Goal: Task Accomplishment & Management: Use online tool/utility

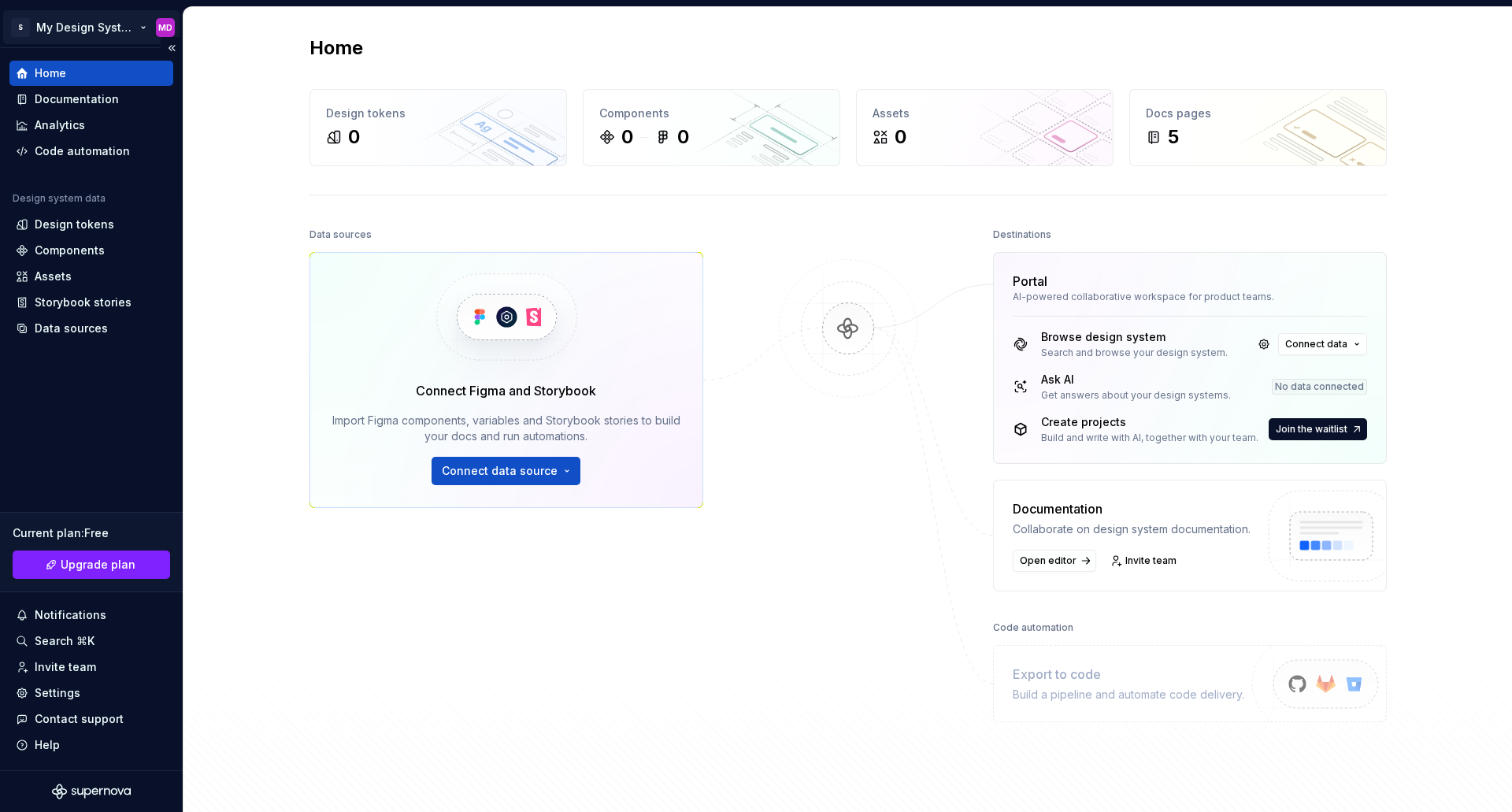
click at [96, 31] on html "S My Design System MD Home Documentation Analytics Code automation Design syste…" at bounding box center [756, 406] width 1512 height 812
click at [745, 690] on html "S My Design System MD Home Documentation Analytics Code automation Design syste…" at bounding box center [756, 406] width 1512 height 812
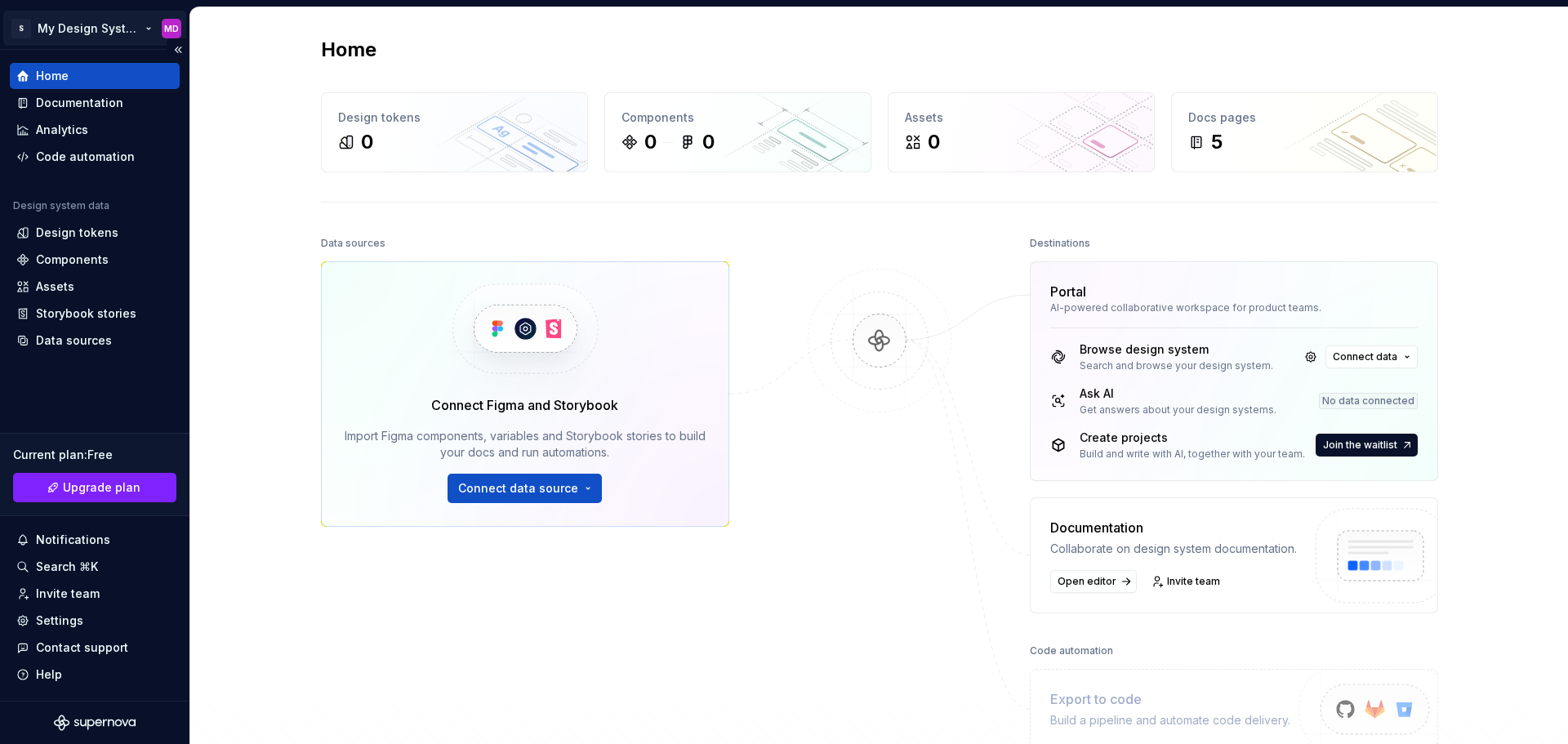
click at [83, 33] on html "S My Design System MD Home Documentation Analytics Code automation Design syste…" at bounding box center [784, 372] width 1568 height 744
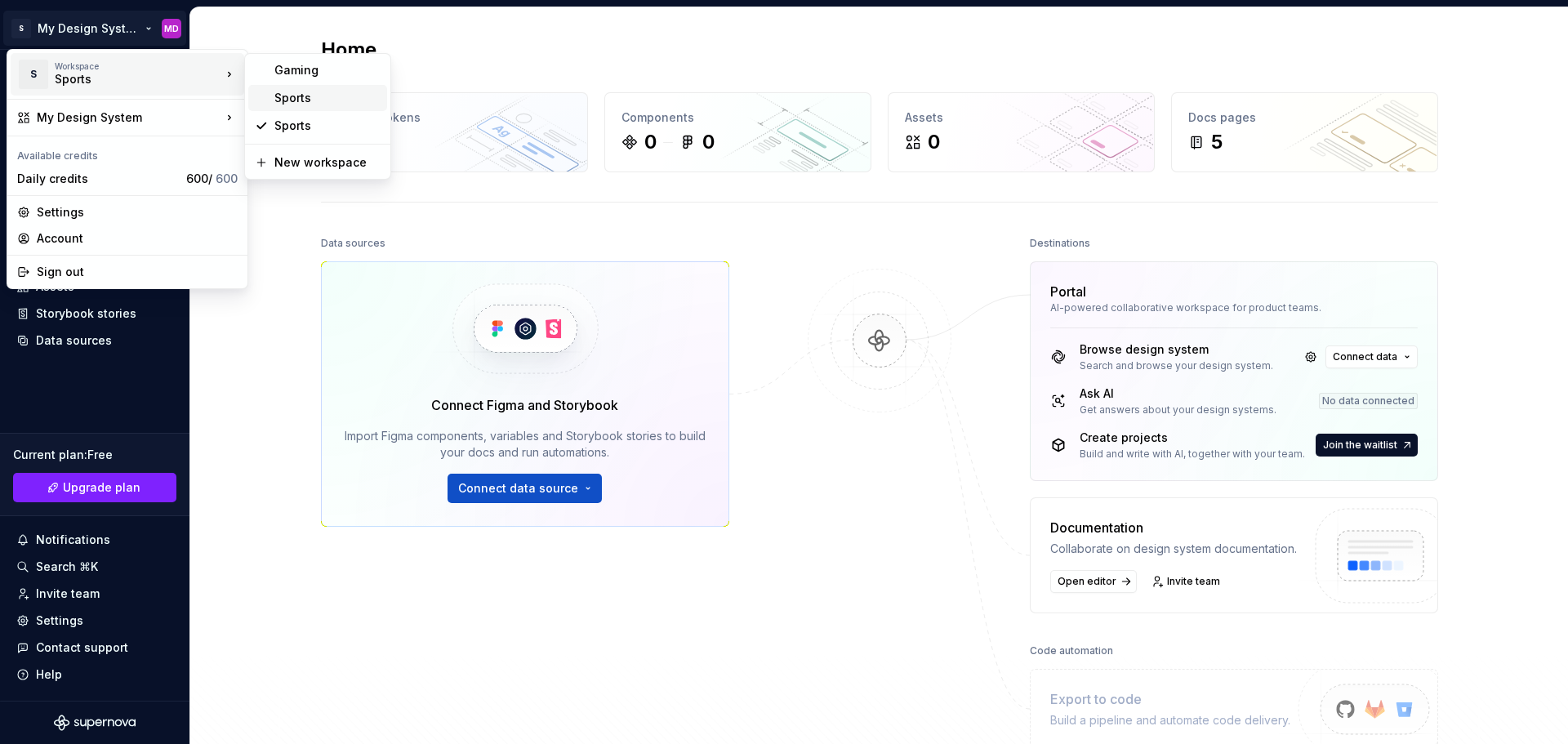
click at [316, 94] on div "Sports" at bounding box center [327, 97] width 106 height 16
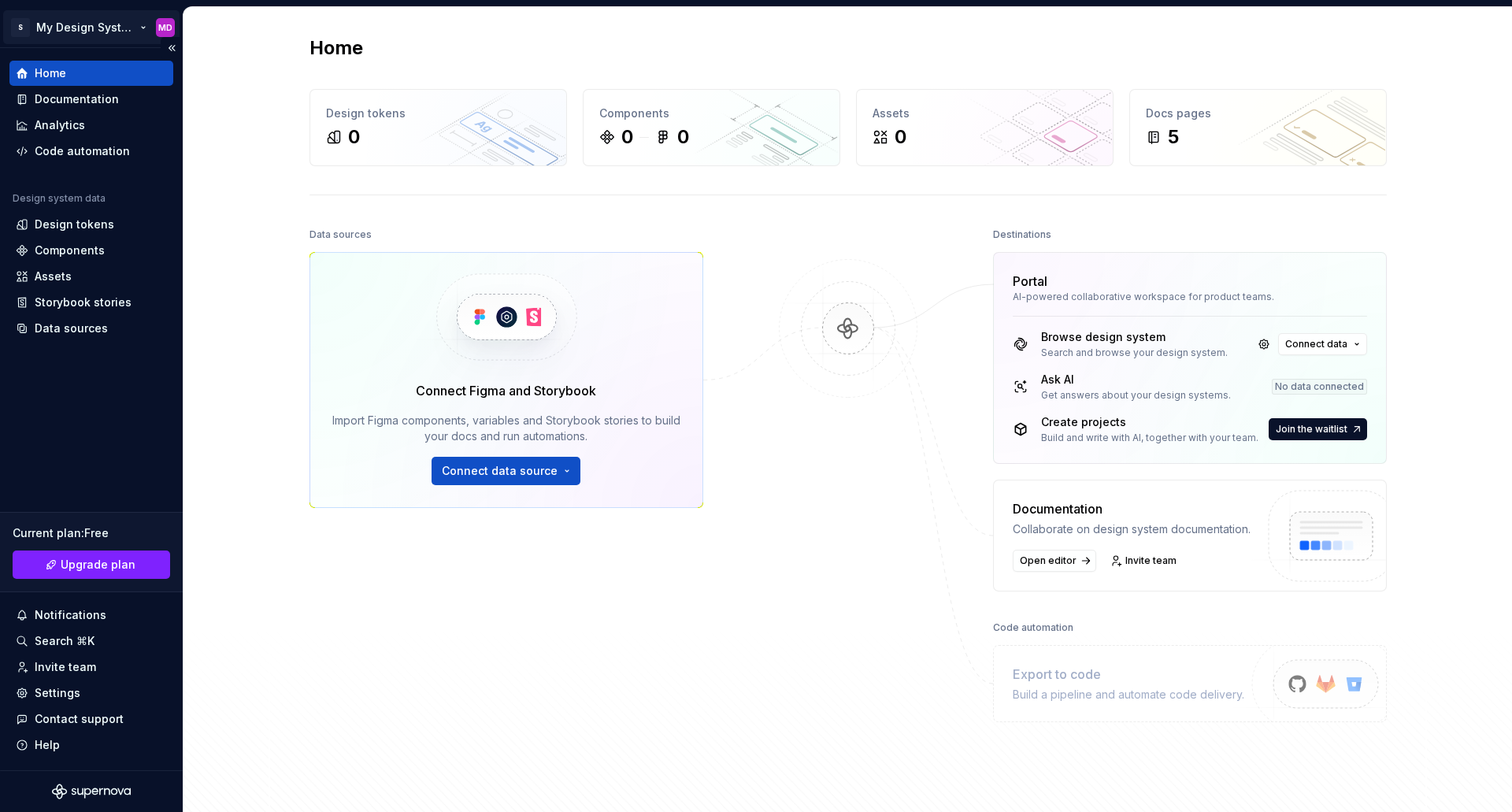
click at [57, 29] on html "S My Design System MD Home Documentation Analytics Code automation Design syste…" at bounding box center [756, 406] width 1512 height 812
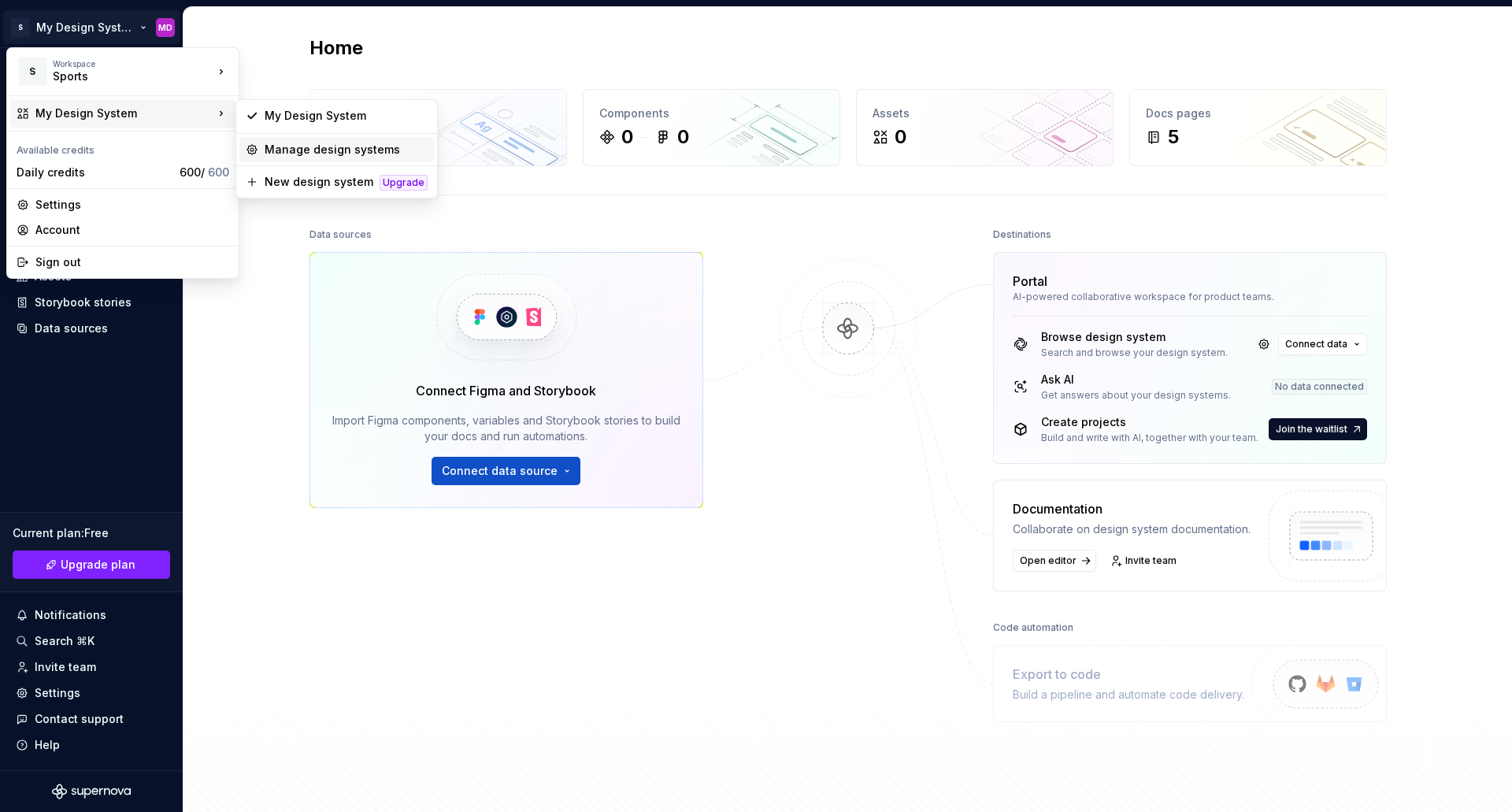
click at [315, 148] on div "Manage design systems" at bounding box center [346, 149] width 163 height 16
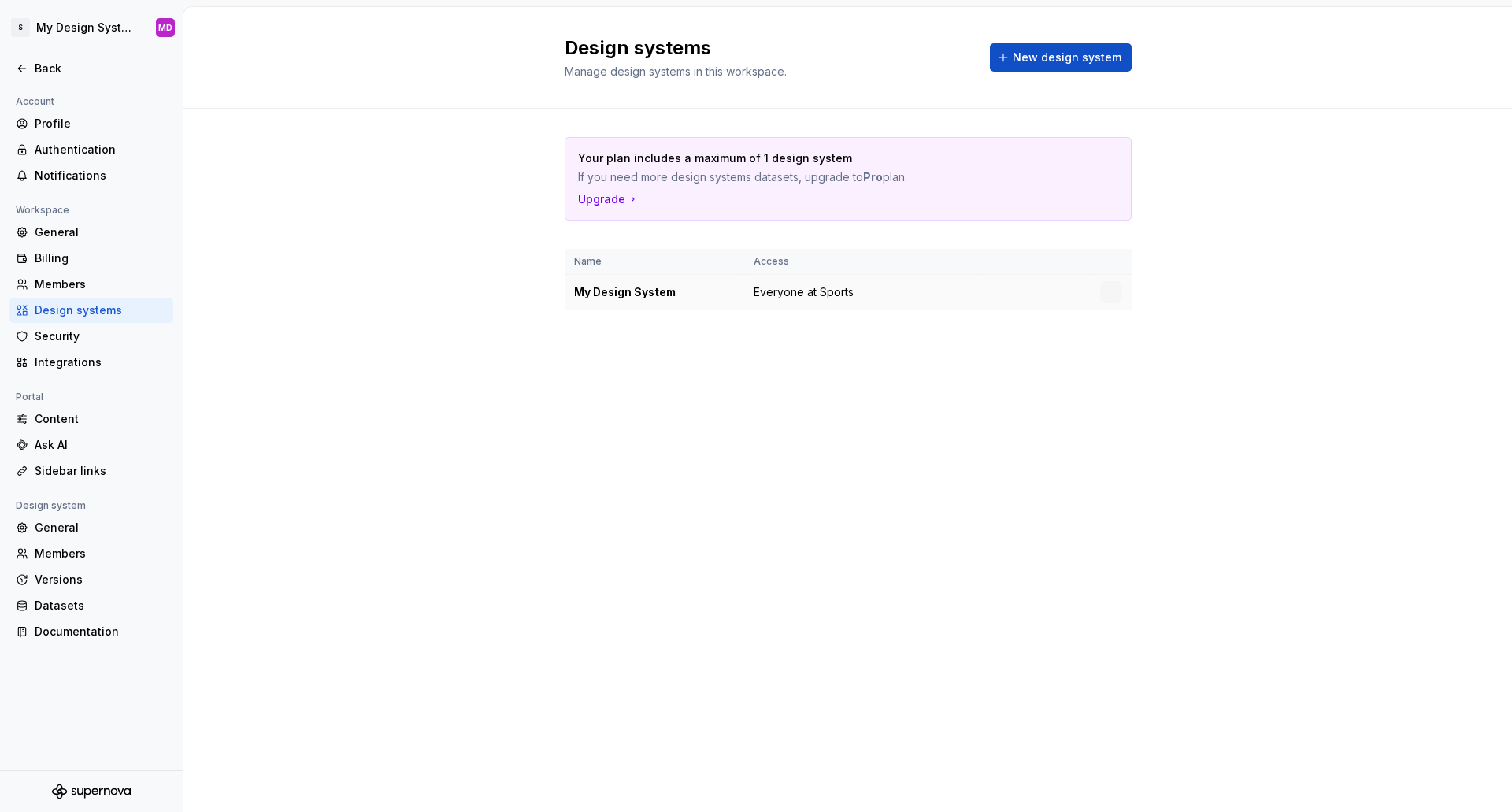
click at [1054, 284] on td at bounding box center [1034, 292] width 112 height 35
click at [1103, 290] on html "S My Design System MD Back Account Profile Authentication Notifications Workspa…" at bounding box center [756, 406] width 1512 height 812
click at [1200, 351] on div "Design system settings" at bounding box center [1204, 348] width 150 height 16
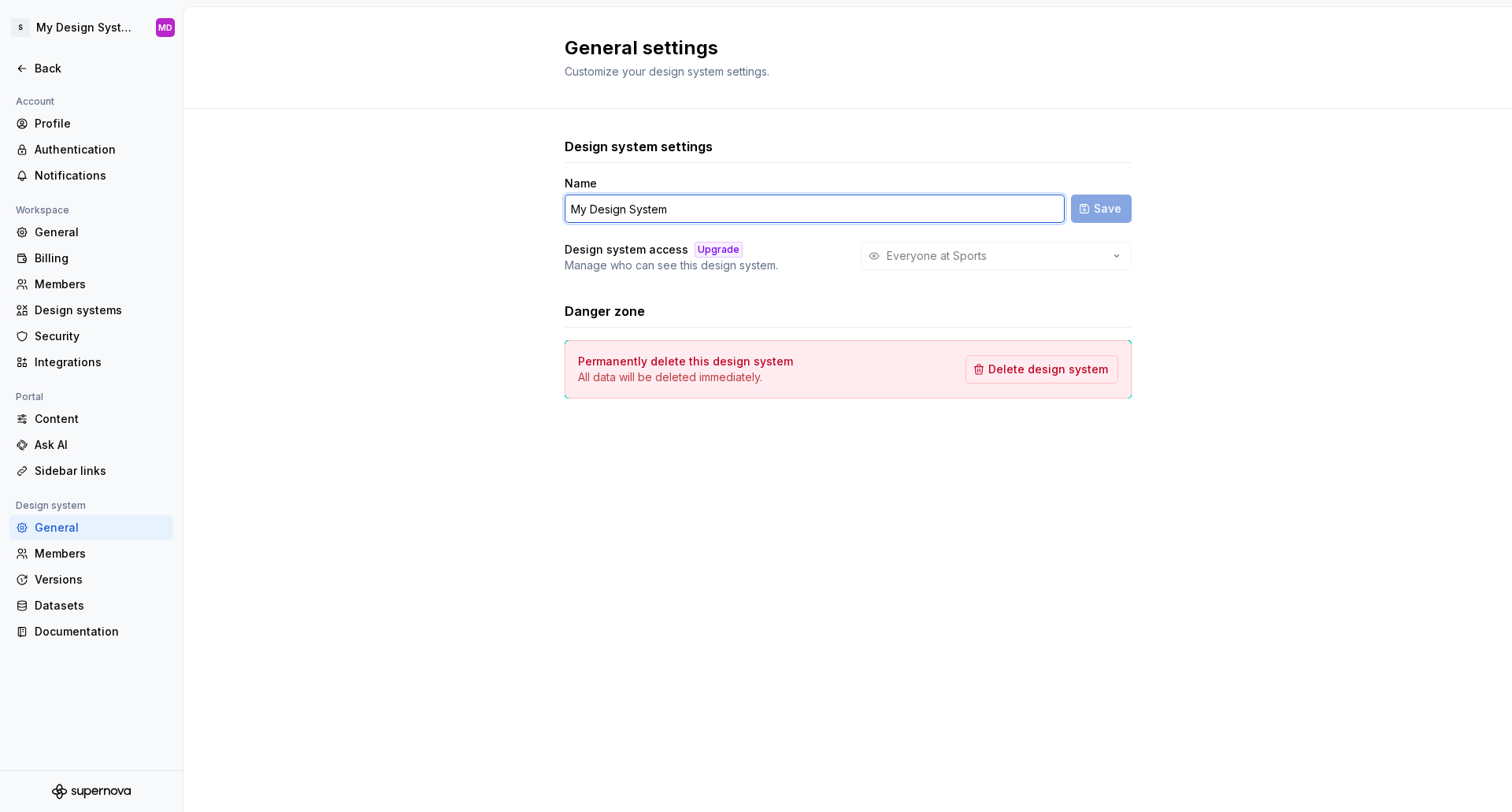
drag, startPoint x: 670, startPoint y: 209, endPoint x: 363, endPoint y: 203, distance: 307.1
click at [363, 203] on div "Design system settings Name My Design System Save Design system access Upgrade …" at bounding box center [847, 284] width 1328 height 350
type input "Podium"
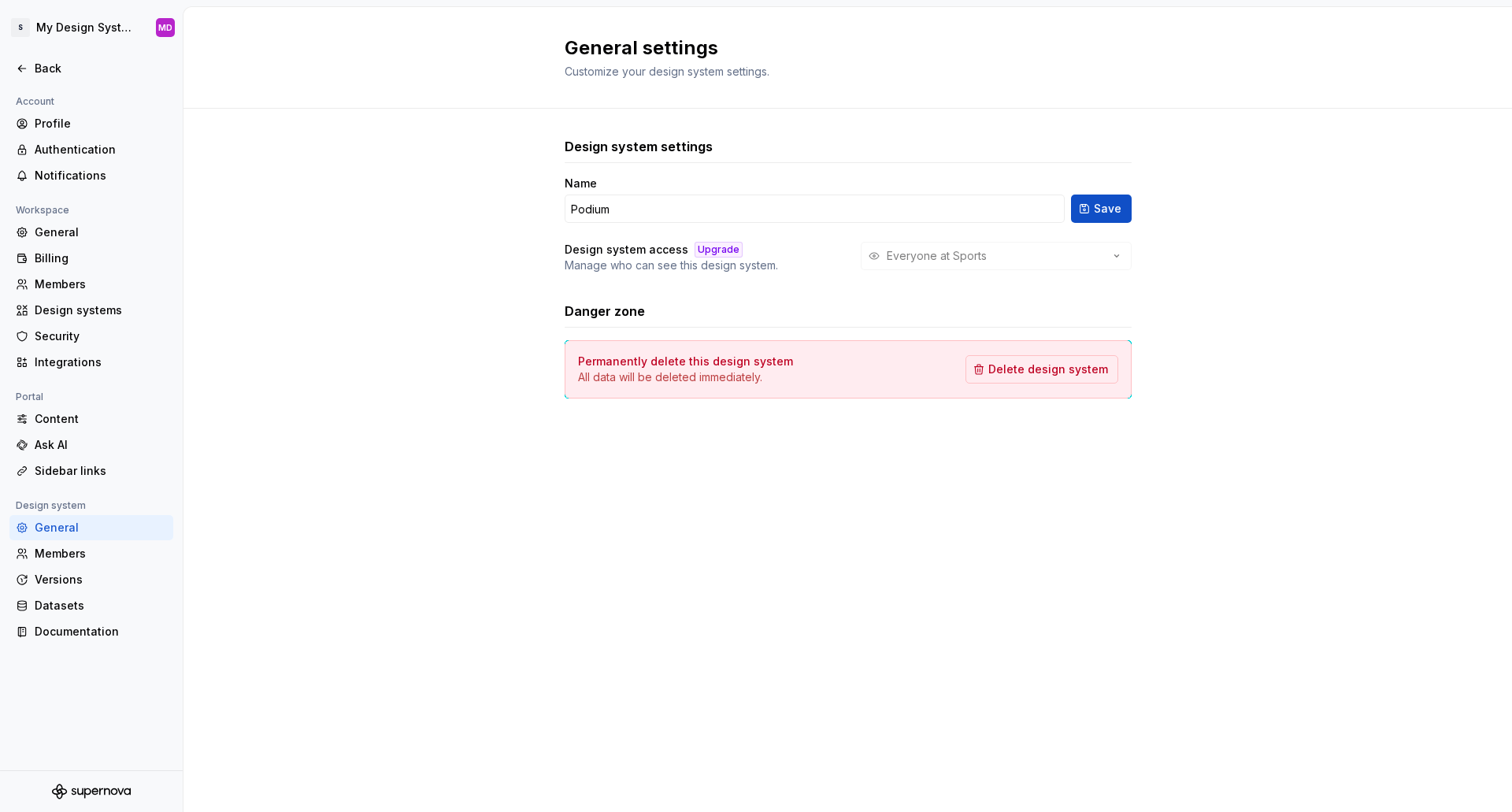
click at [927, 259] on div "Everyone at Sports" at bounding box center [996, 255] width 271 height 28
click at [1109, 204] on span "Save" at bounding box center [1108, 209] width 28 height 16
click at [1271, 357] on div "Design system settings Name Podium Save Design system access Upgrade Manage who…" at bounding box center [847, 284] width 1328 height 350
click at [63, 27] on html "S Podium MD Back Account Profile Authentication Notifications Workspace General…" at bounding box center [756, 406] width 1512 height 812
click at [322, 547] on html "S Podium MD Back Account Profile Authentication Notifications Workspace General…" at bounding box center [756, 406] width 1512 height 812
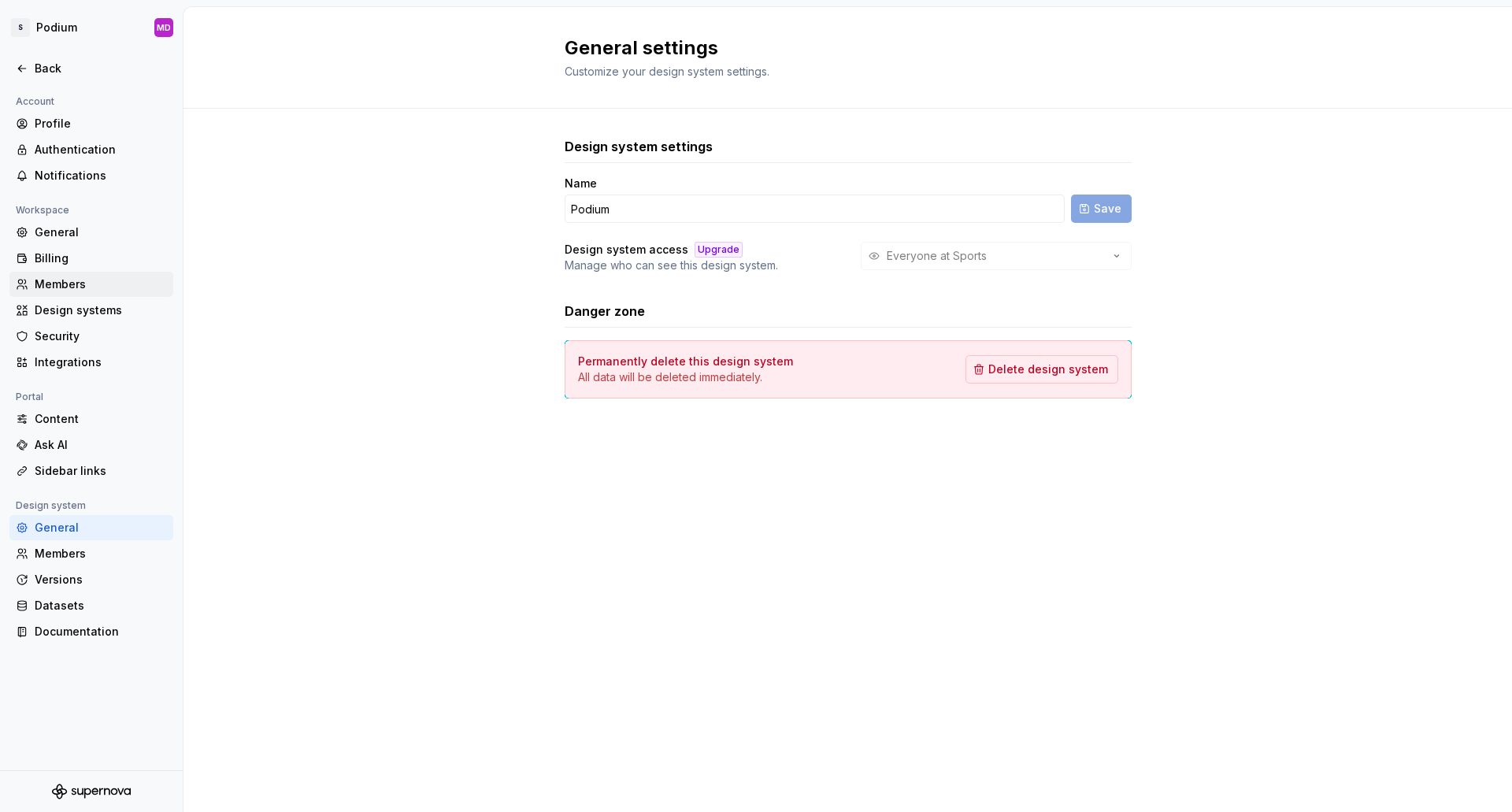
click at [60, 284] on div "Members" at bounding box center [100, 284] width 132 height 16
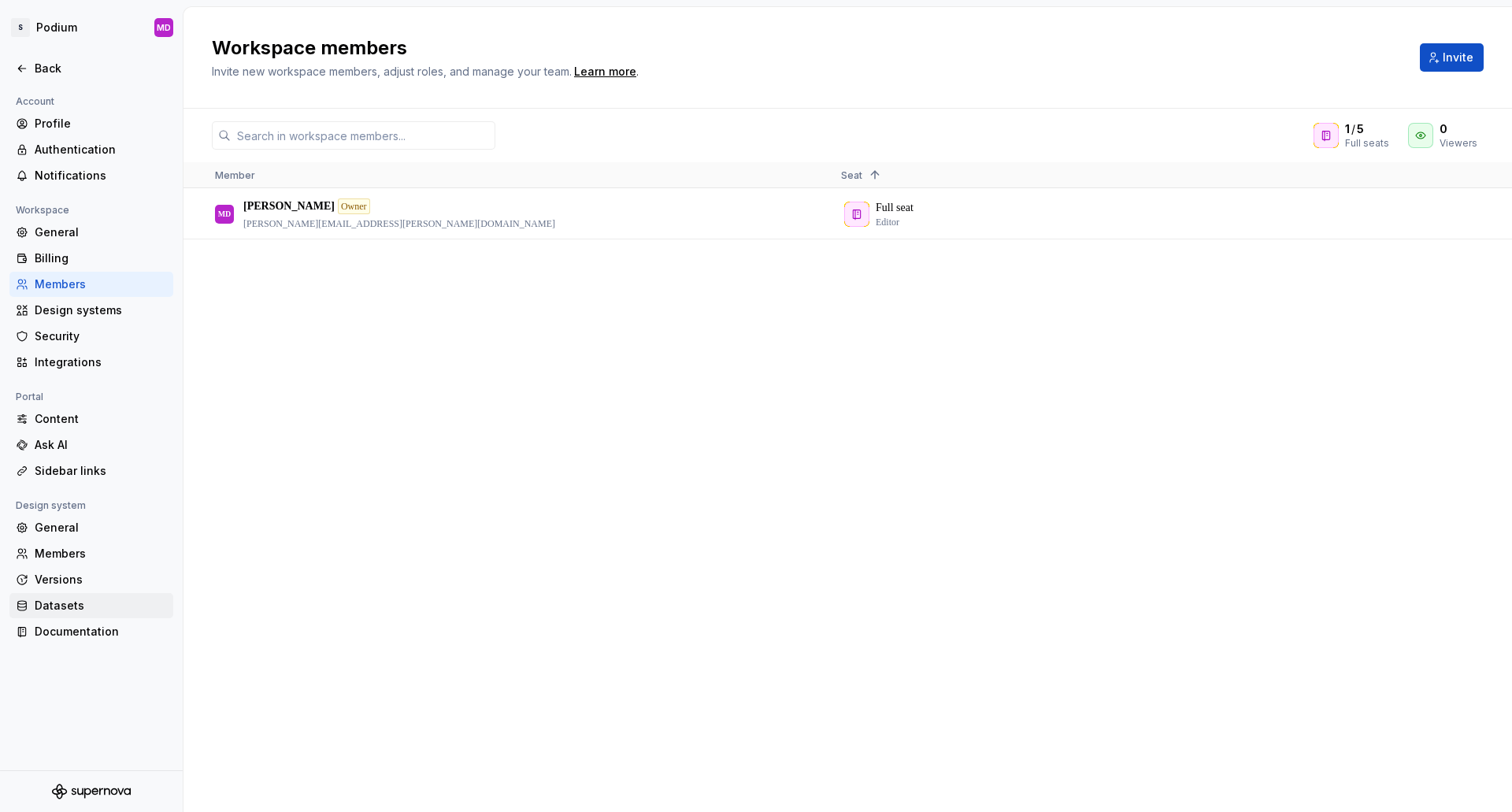
click at [72, 609] on div "Datasets" at bounding box center [100, 605] width 132 height 16
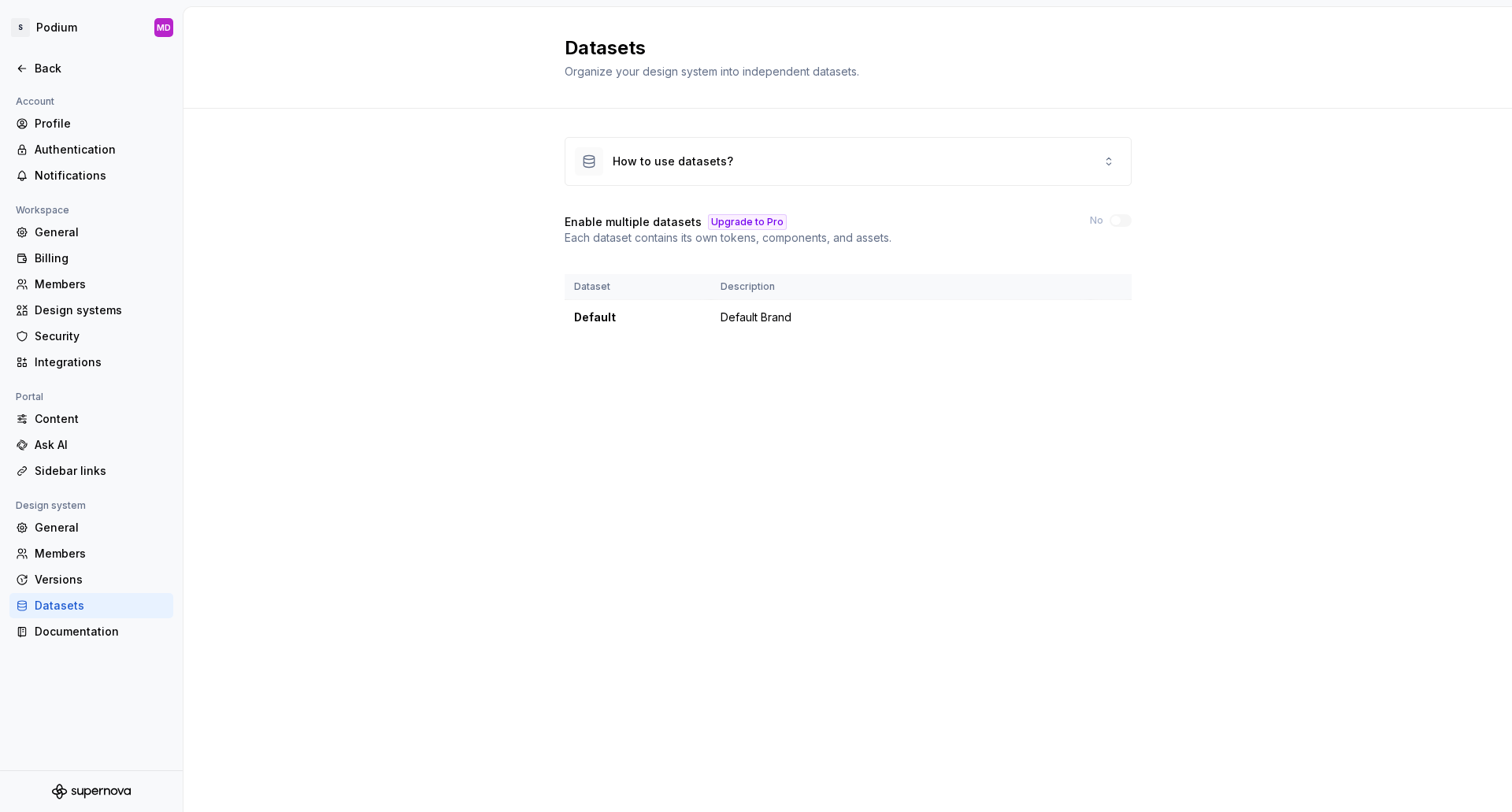
click at [678, 601] on div "Datasets Organize your design system into independent datasets. How to use data…" at bounding box center [847, 409] width 1328 height 804
click at [803, 470] on div "Datasets Organize your design system into independent datasets. How to use data…" at bounding box center [847, 409] width 1328 height 804
drag, startPoint x: 922, startPoint y: 574, endPoint x: 913, endPoint y: 572, distance: 9.2
click at [922, 574] on div "Datasets Organize your design system into independent datasets. How to use data…" at bounding box center [847, 409] width 1328 height 804
click at [78, 358] on div "Integrations" at bounding box center [100, 362] width 132 height 16
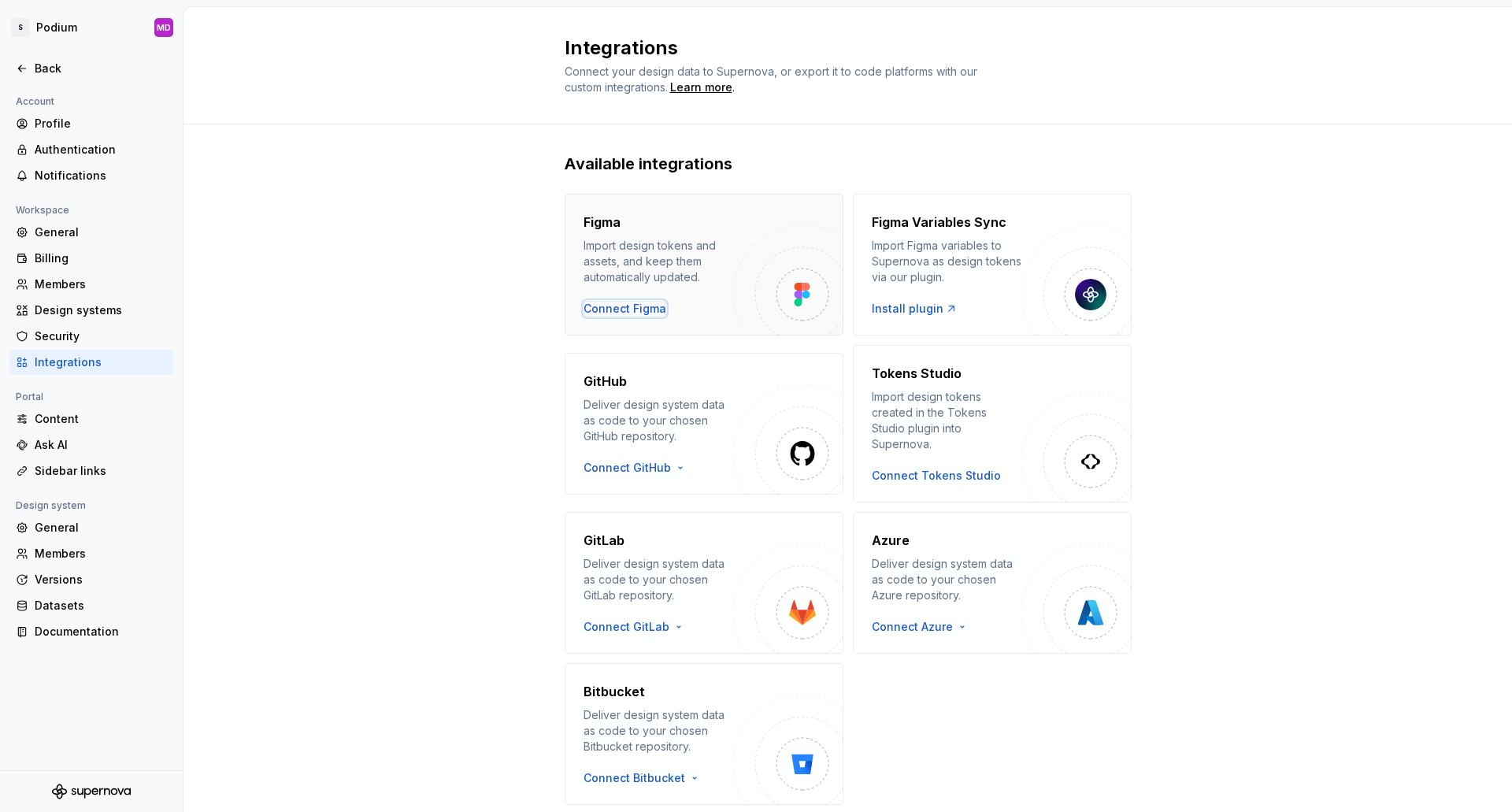
click at [643, 309] on div "Connect Figma" at bounding box center [625, 309] width 83 height 16
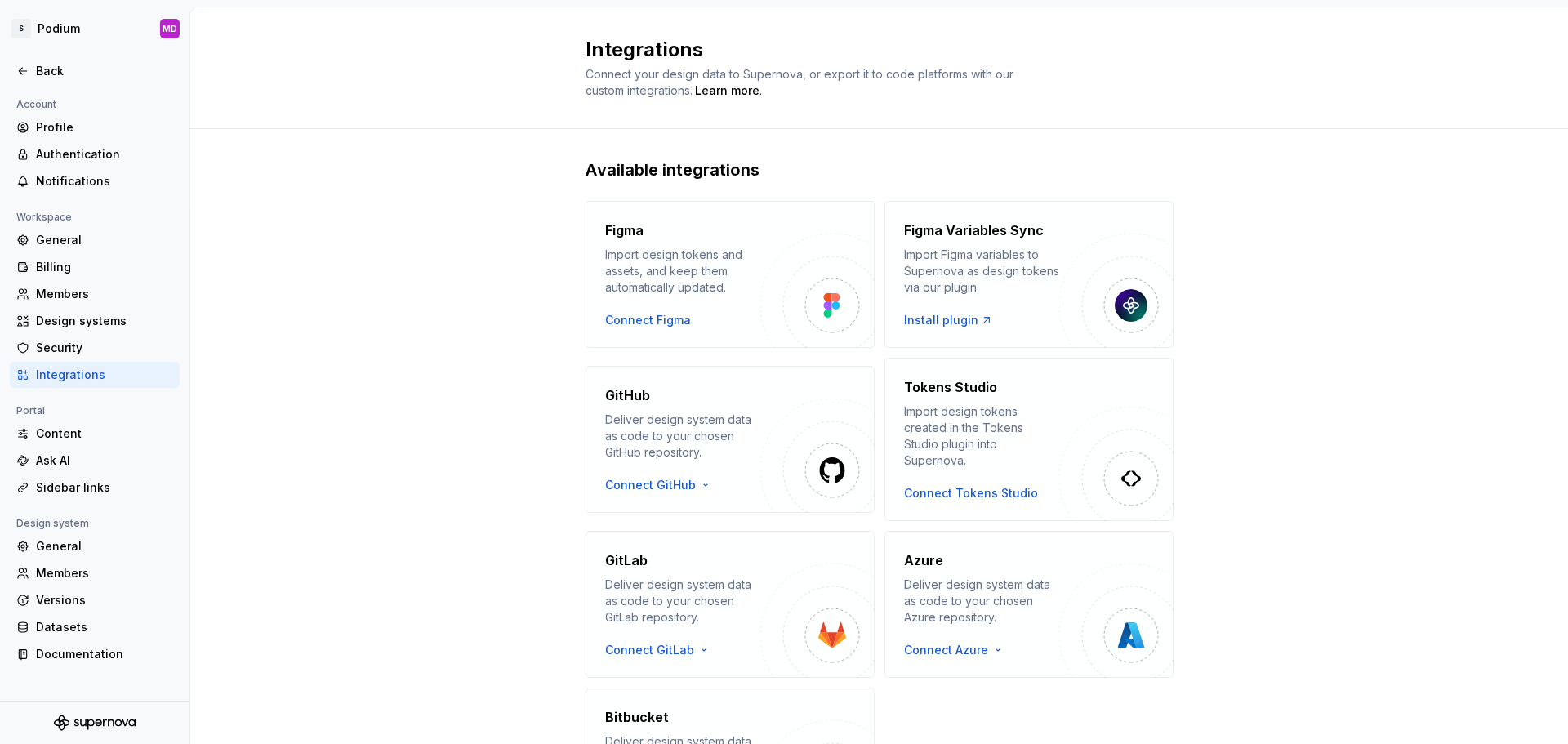
click at [426, 444] on div "Available integrations Figma Import design tokens and assets, and keep them aut…" at bounding box center [879, 512] width 1378 height 767
click at [646, 324] on div "Connect Figma" at bounding box center [648, 320] width 86 height 16
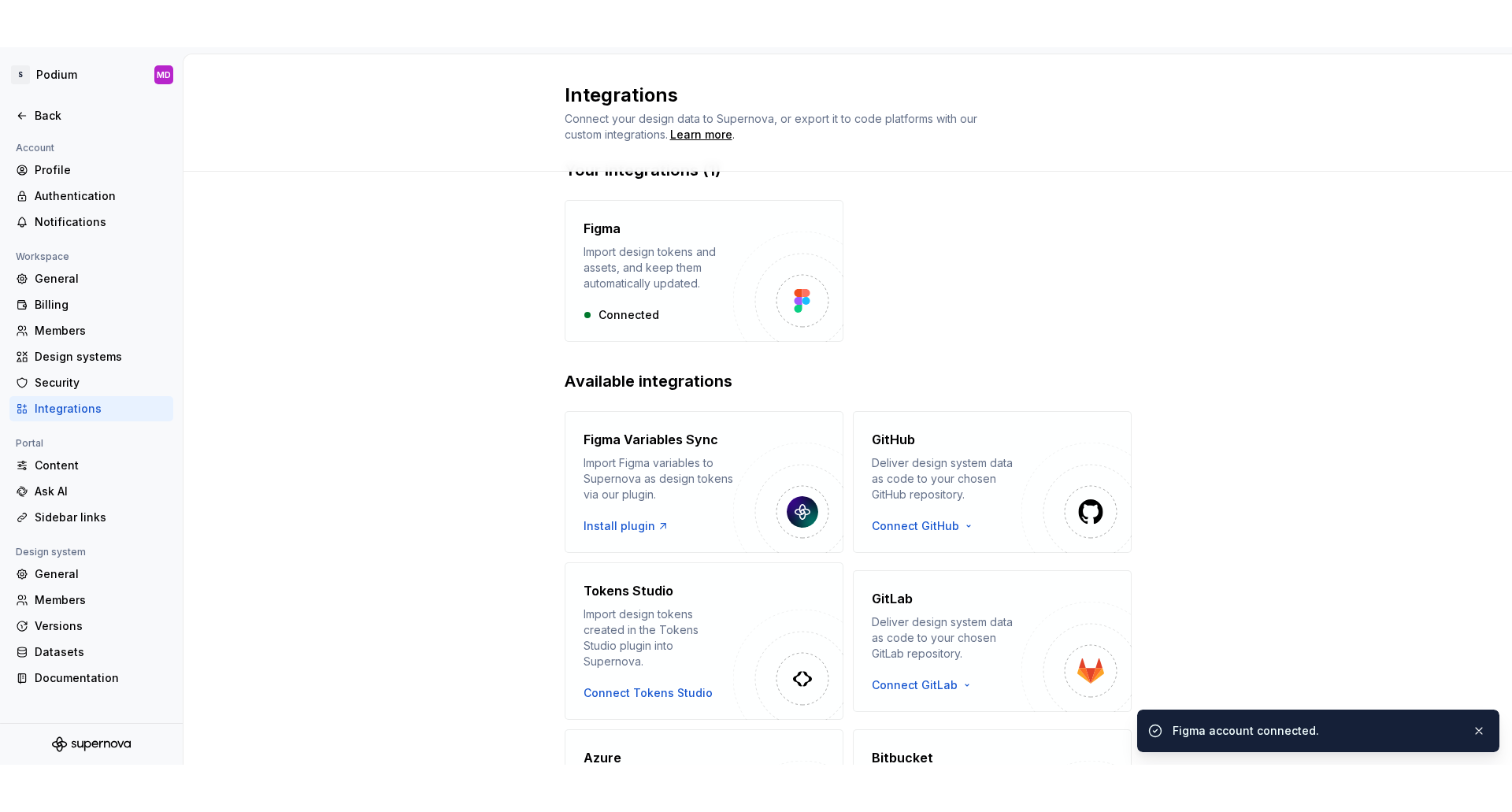
scroll to position [78, 0]
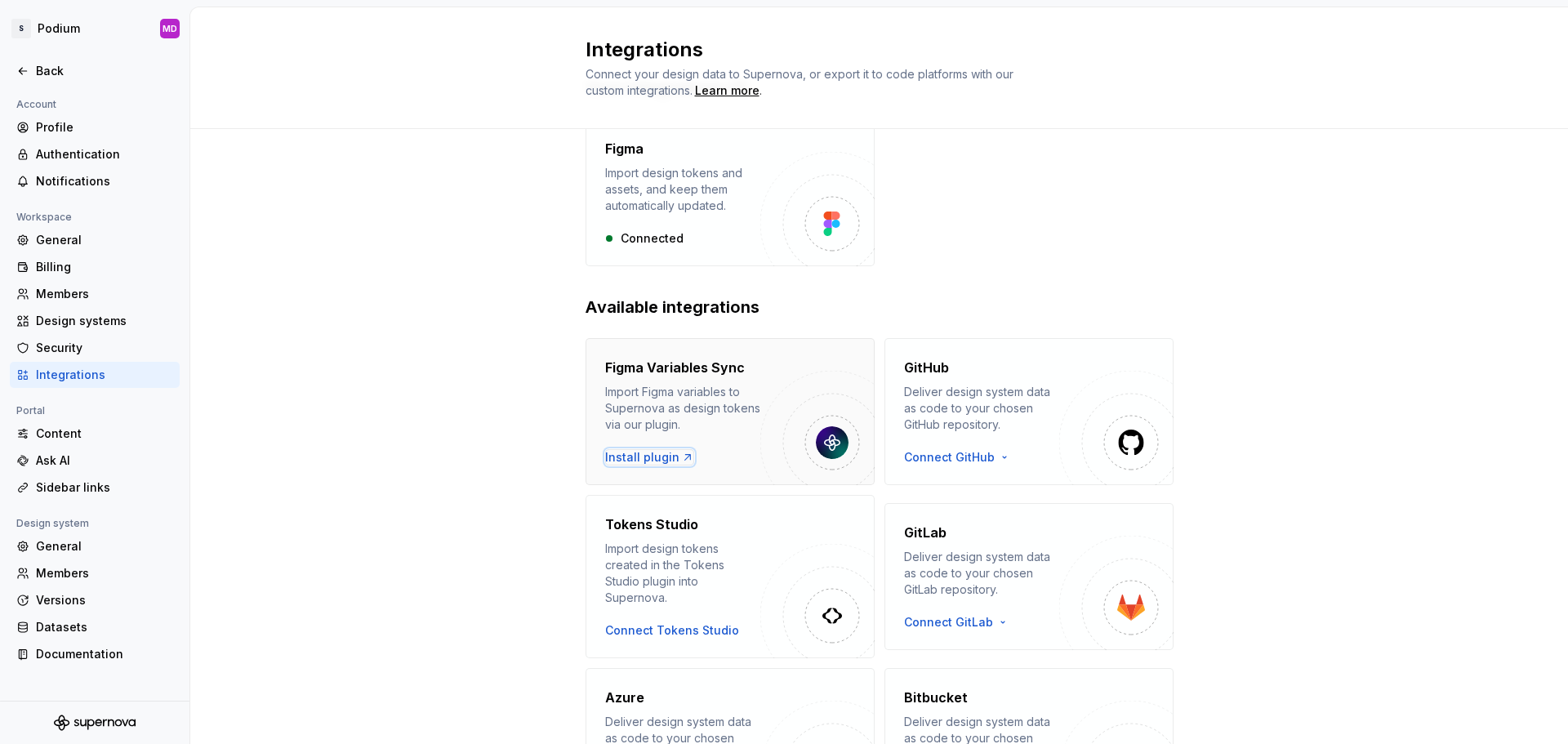
click at [644, 459] on div "Install plugin" at bounding box center [650, 457] width 89 height 16
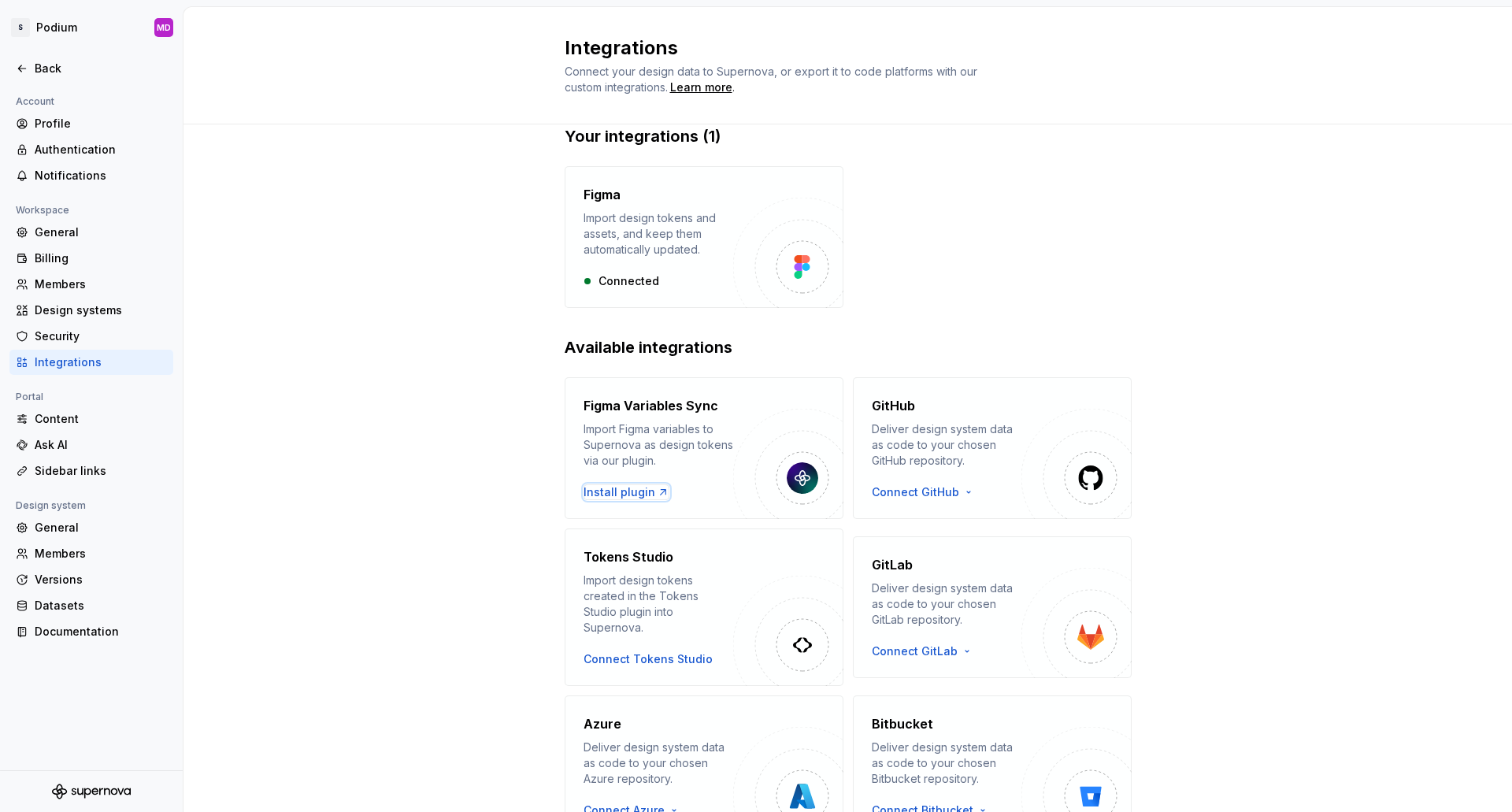
scroll to position [0, 0]
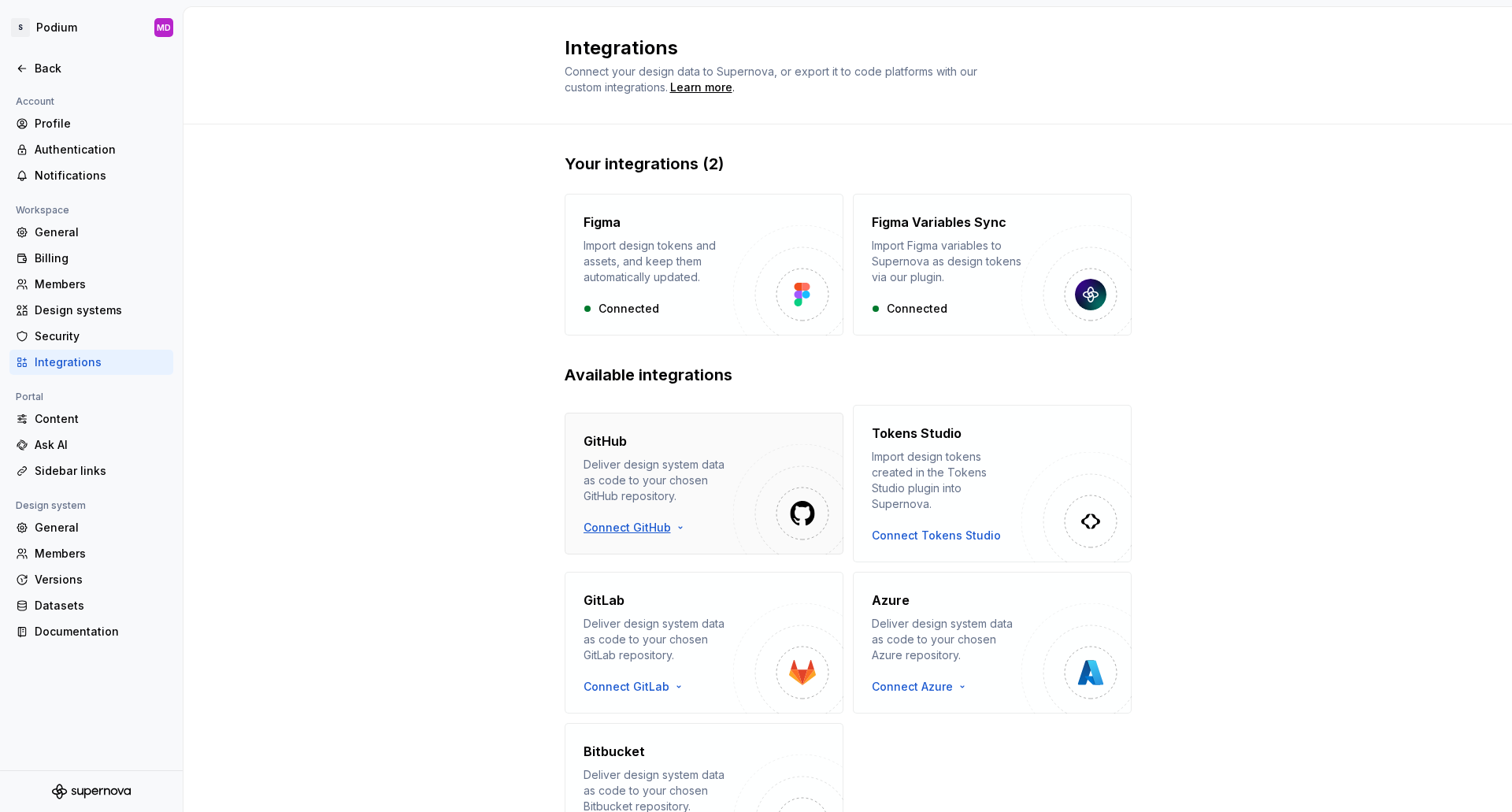
click at [609, 522] on html "S Podium MD Back Account Profile Authentication Notifications Workspace General…" at bounding box center [756, 406] width 1512 height 812
click at [622, 545] on div "Sign in with OAuth" at bounding box center [667, 547] width 160 height 16
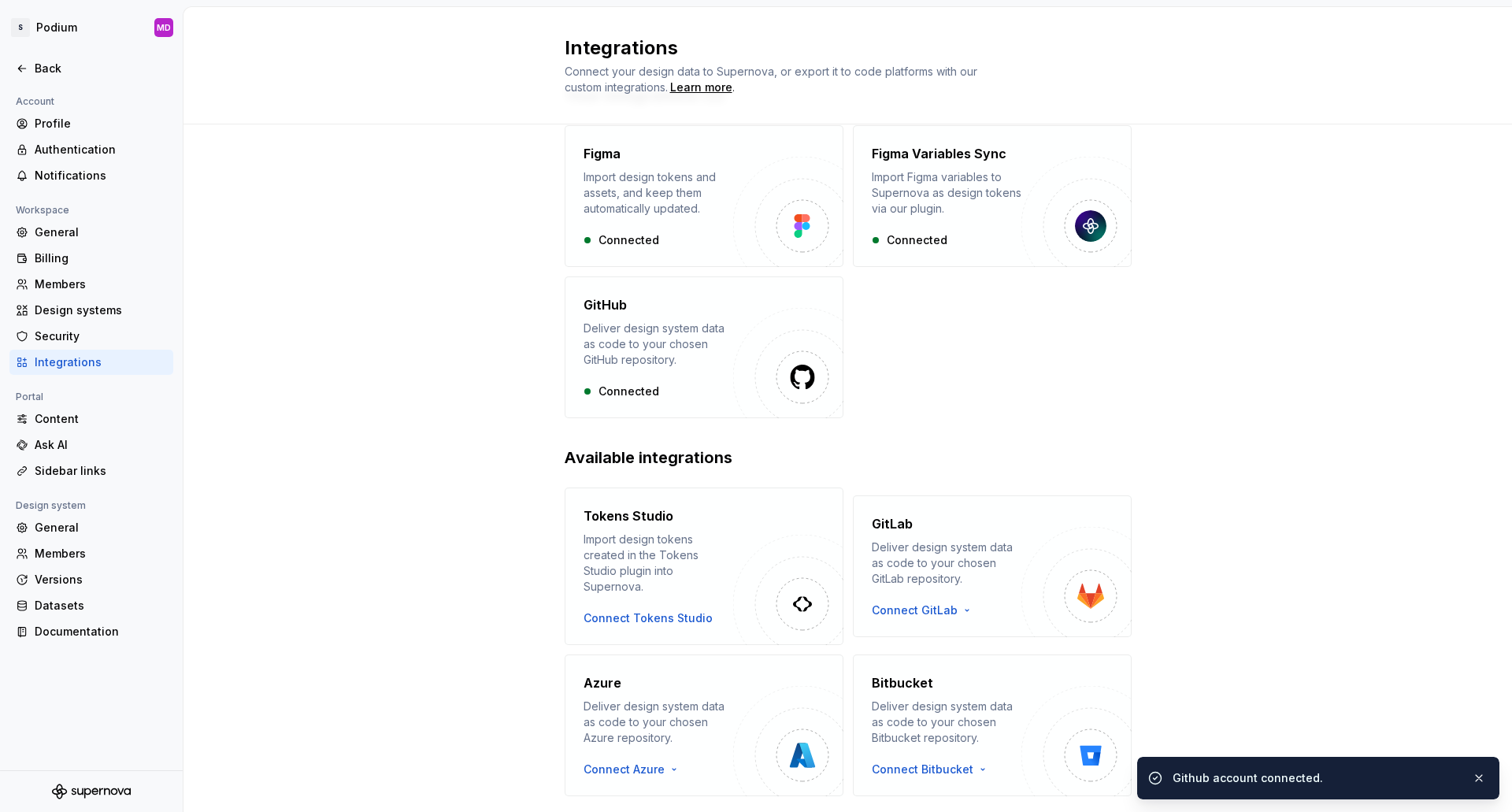
scroll to position [97, 0]
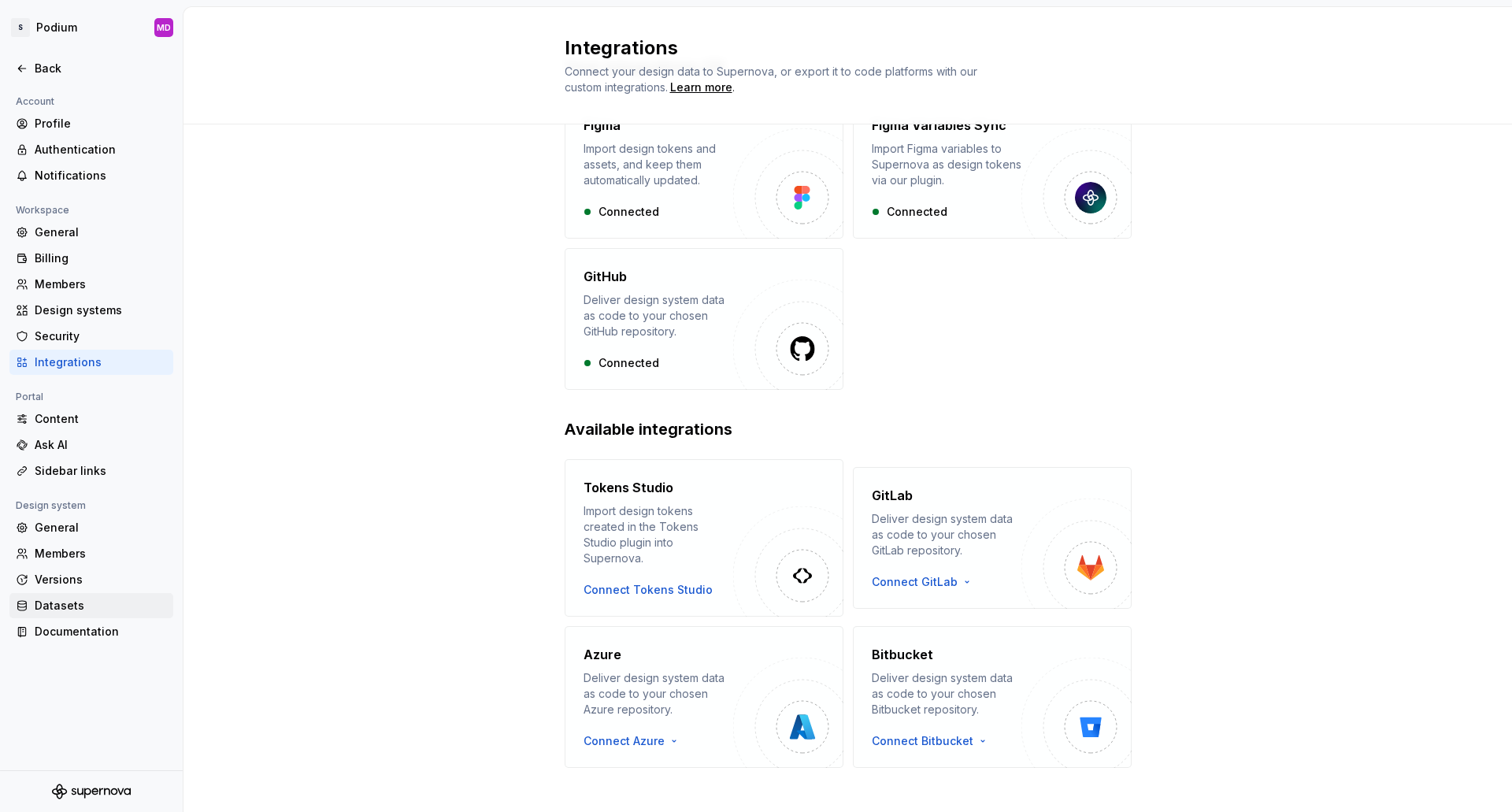
click at [42, 605] on div "Datasets" at bounding box center [100, 605] width 132 height 16
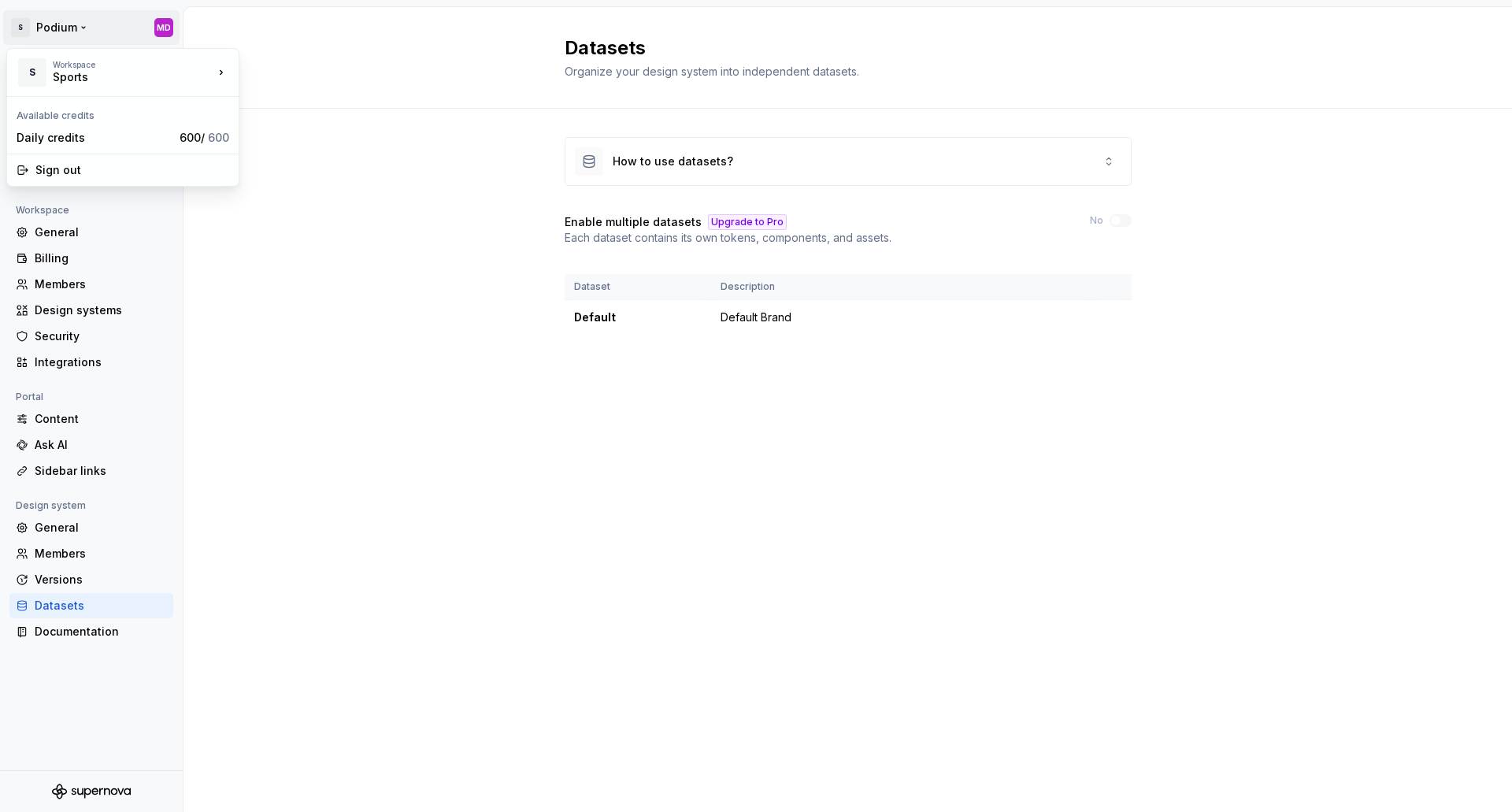
click at [47, 28] on html "S Podium MD Back Account Profile Authentication Notifications Workspace General…" at bounding box center [756, 406] width 1512 height 812
click at [341, 343] on html "S Podium MD Back Account Profile Authentication Notifications Workspace General…" at bounding box center [756, 406] width 1512 height 812
click at [47, 71] on div "Back" at bounding box center [100, 68] width 132 height 16
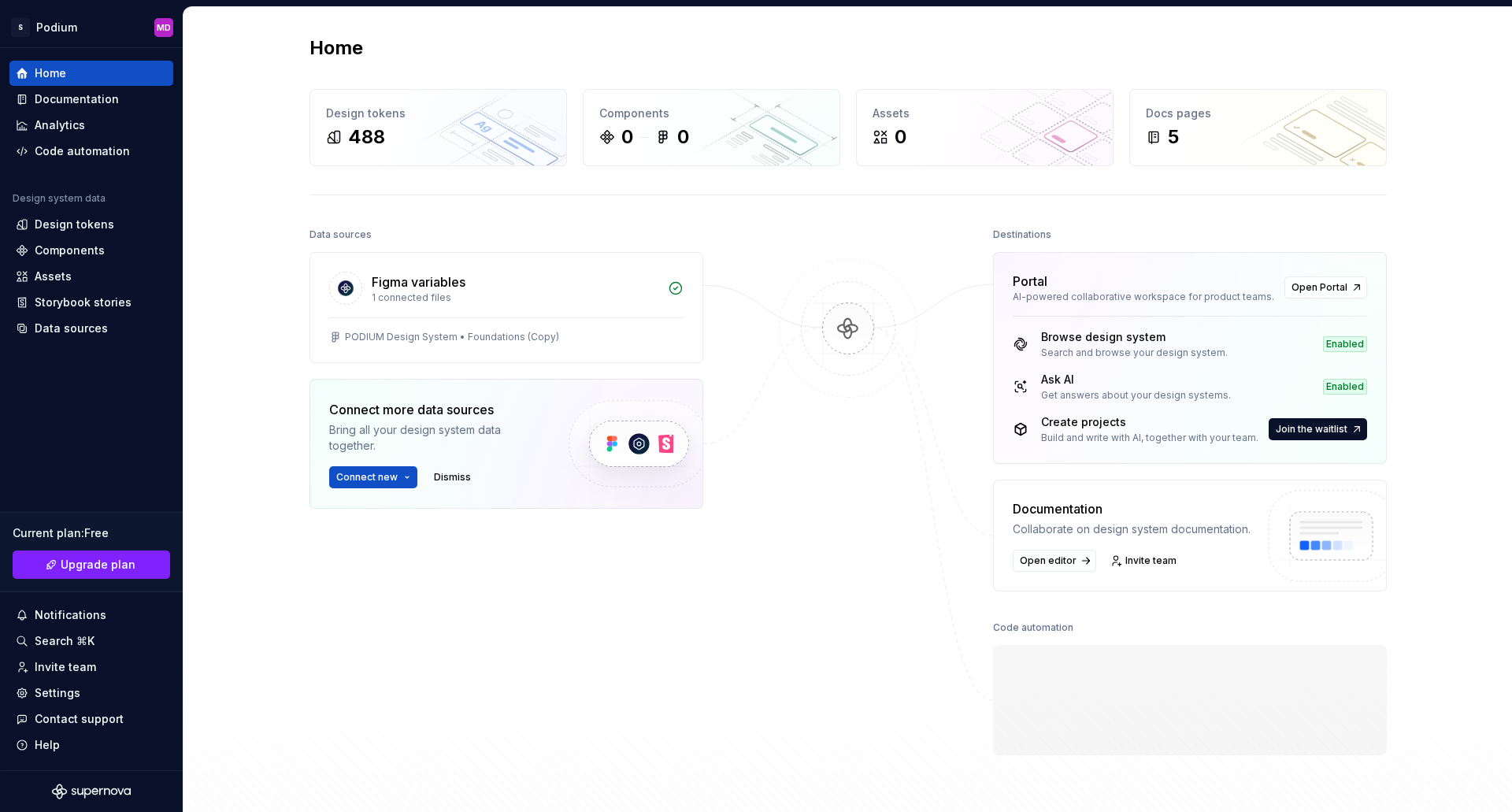
click at [238, 298] on div "Home Design tokens 488 Components 0 0 Assets 0 Docs pages 5 Data sources Figma …" at bounding box center [847, 427] width 1328 height 840
click at [88, 327] on div "Data sources" at bounding box center [71, 328] width 73 height 16
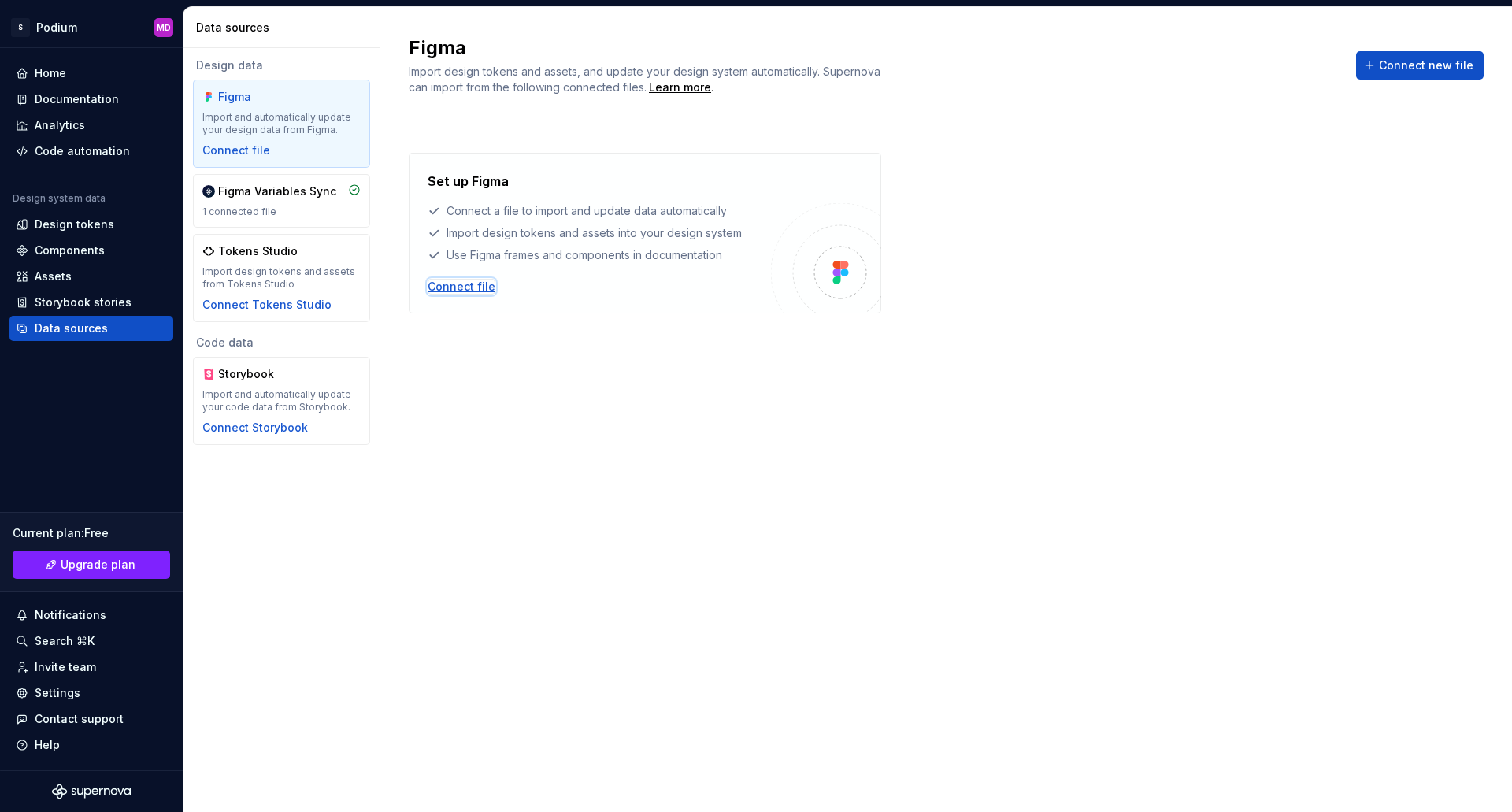
click at [473, 291] on div "Connect file" at bounding box center [461, 286] width 68 height 16
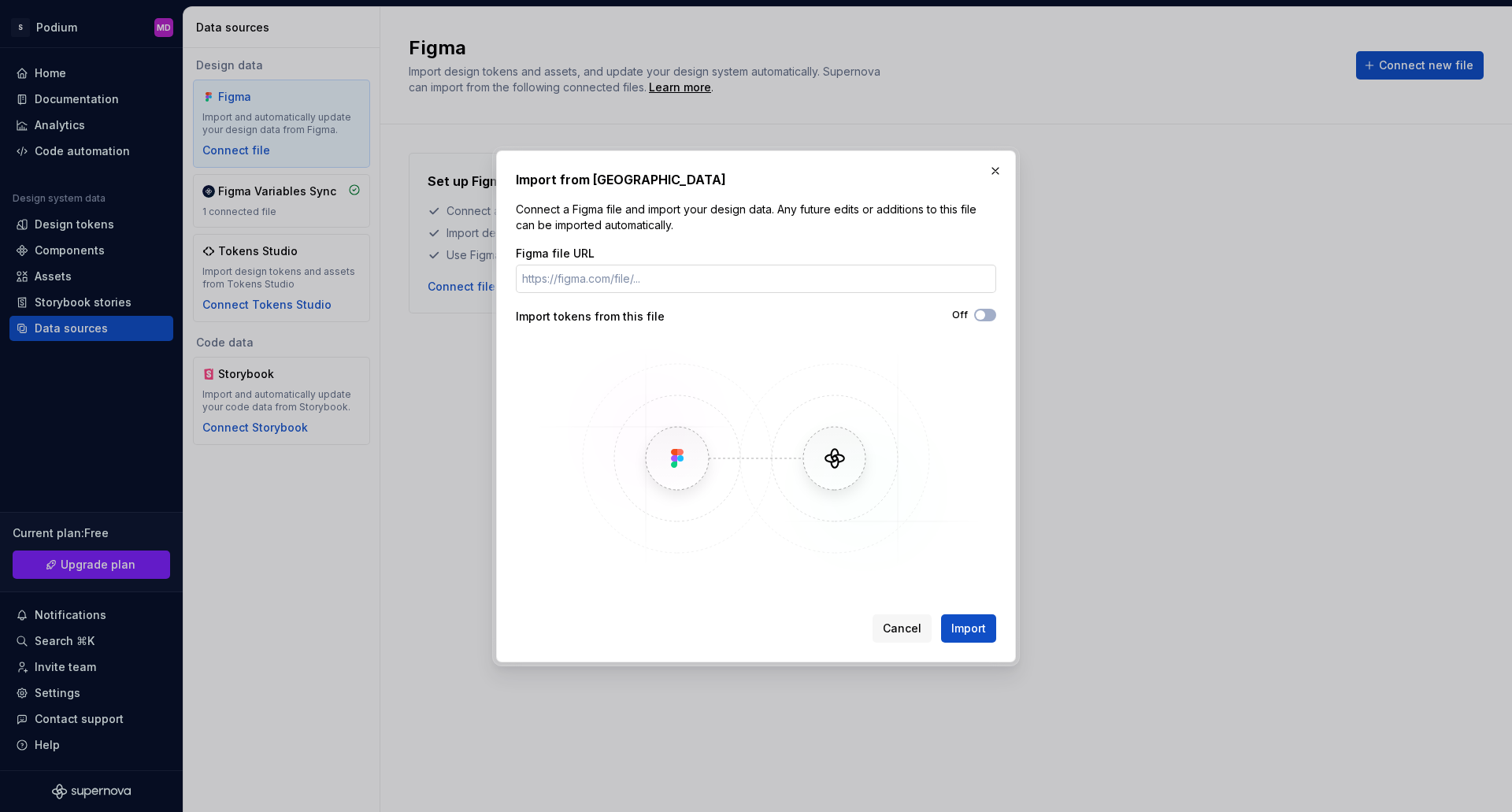
click at [644, 284] on input "Figma file URL" at bounding box center [755, 278] width 480 height 28
paste input "[URL][DOMAIN_NAME]"
click at [842, 283] on input "[URL][DOMAIN_NAME]" at bounding box center [755, 278] width 480 height 28
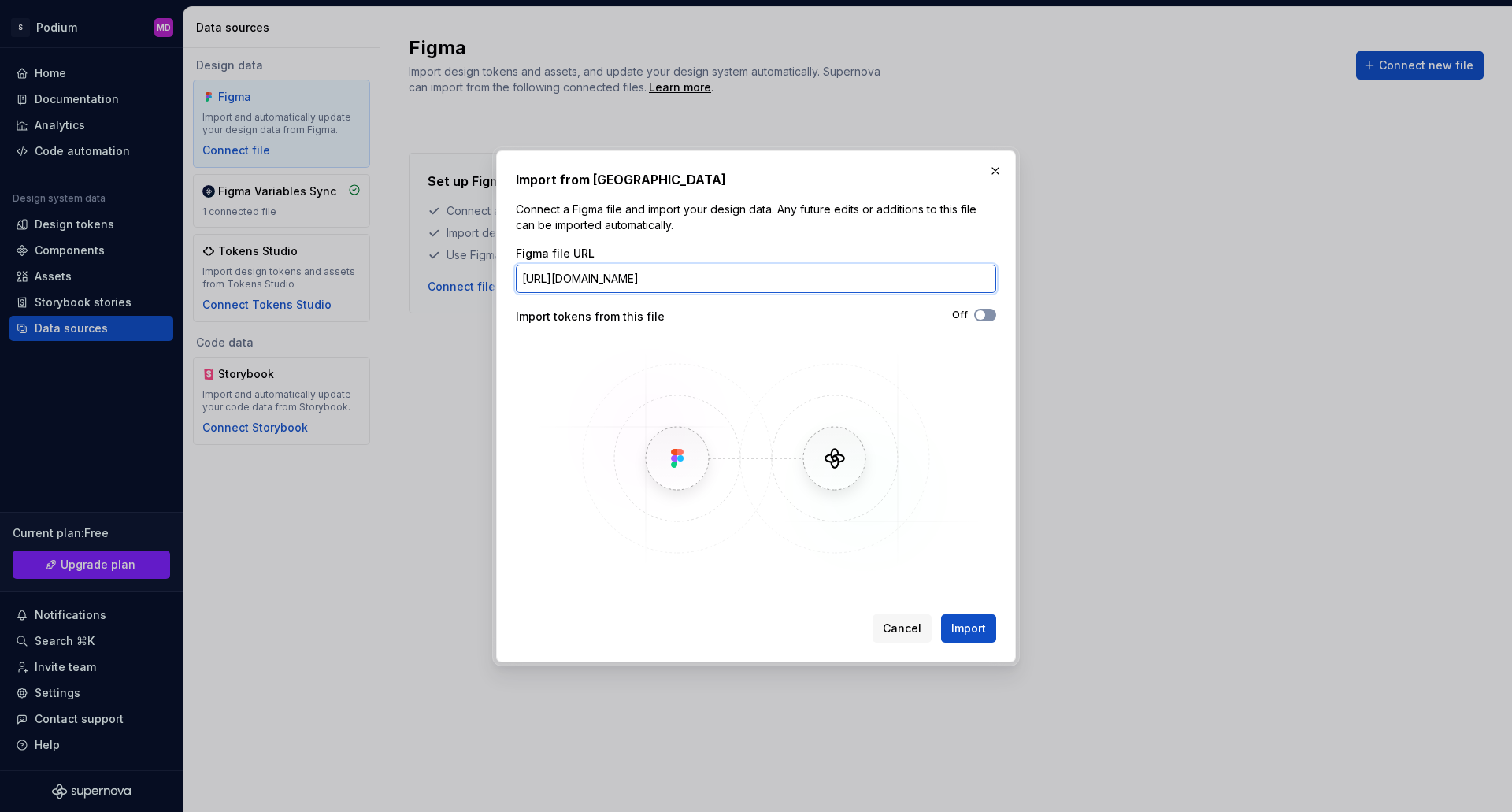
type input "[URL][DOMAIN_NAME]"
click at [987, 312] on button "Off" at bounding box center [985, 315] width 22 height 13
click at [984, 631] on span "Import" at bounding box center [968, 628] width 34 height 16
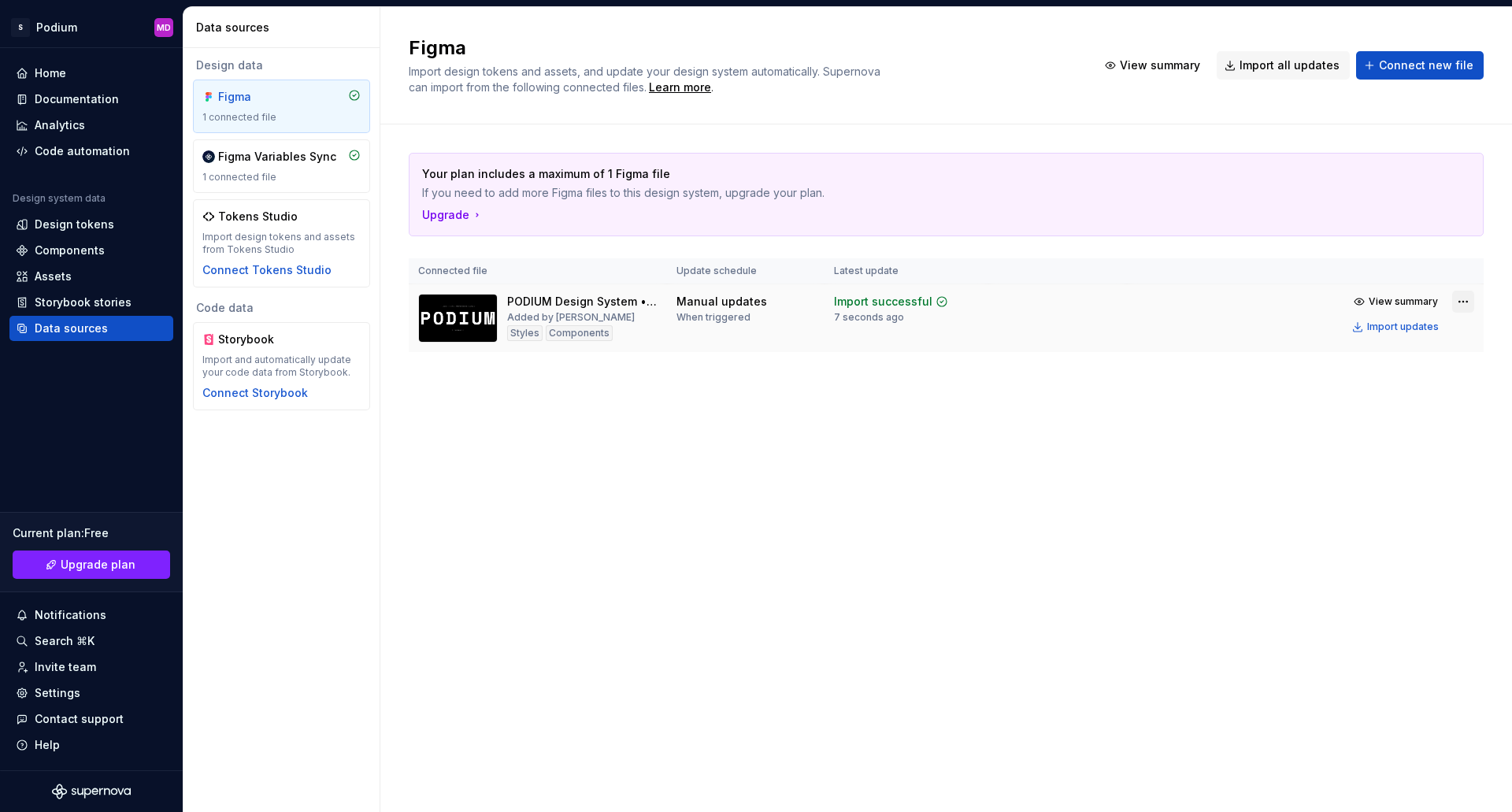
click at [1459, 301] on html "S Podium MD Home Documentation Analytics Code automation Design system data Des…" at bounding box center [756, 406] width 1512 height 812
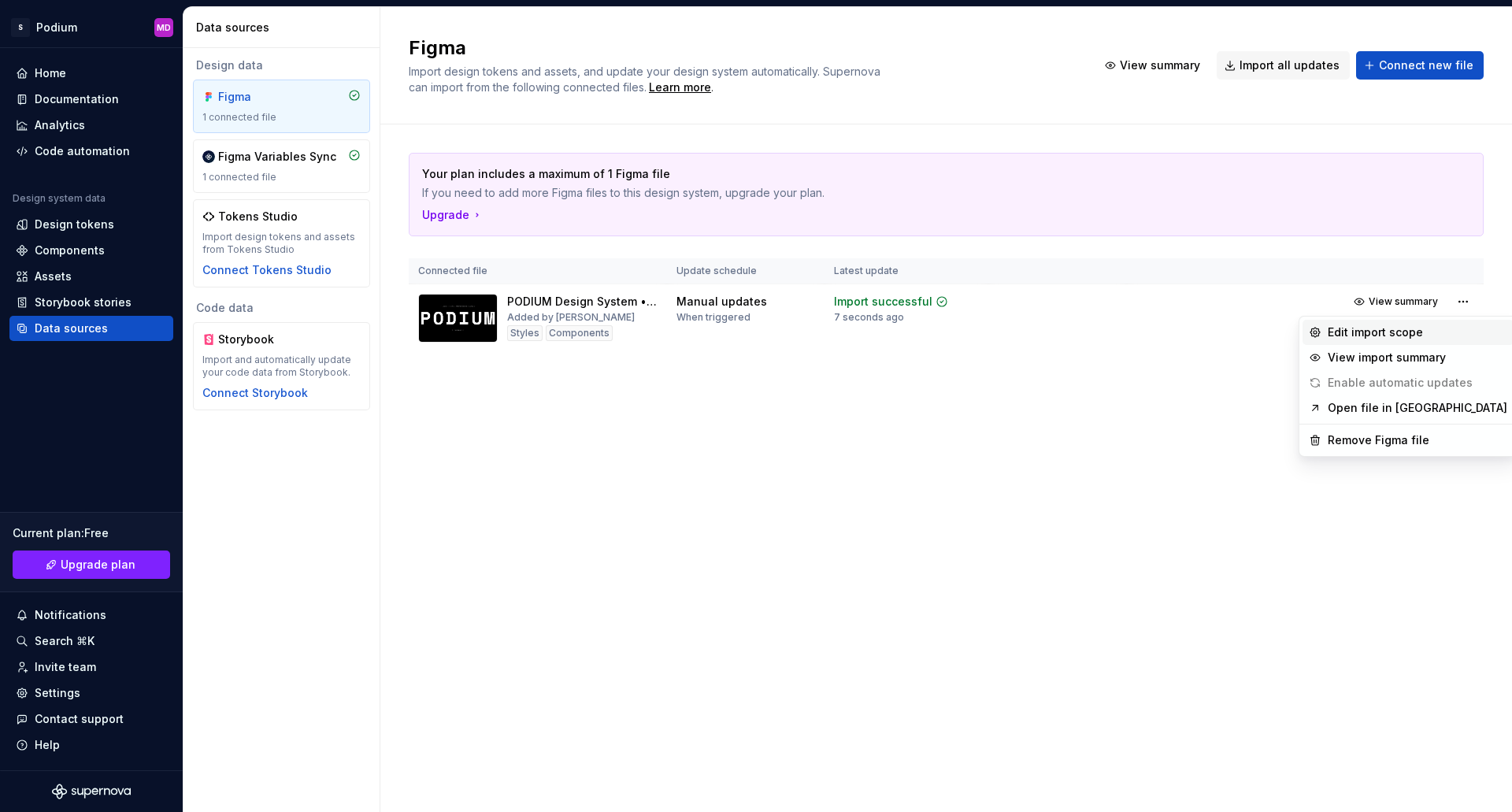
click at [1369, 330] on div "Edit import scope" at bounding box center [1417, 332] width 179 height 16
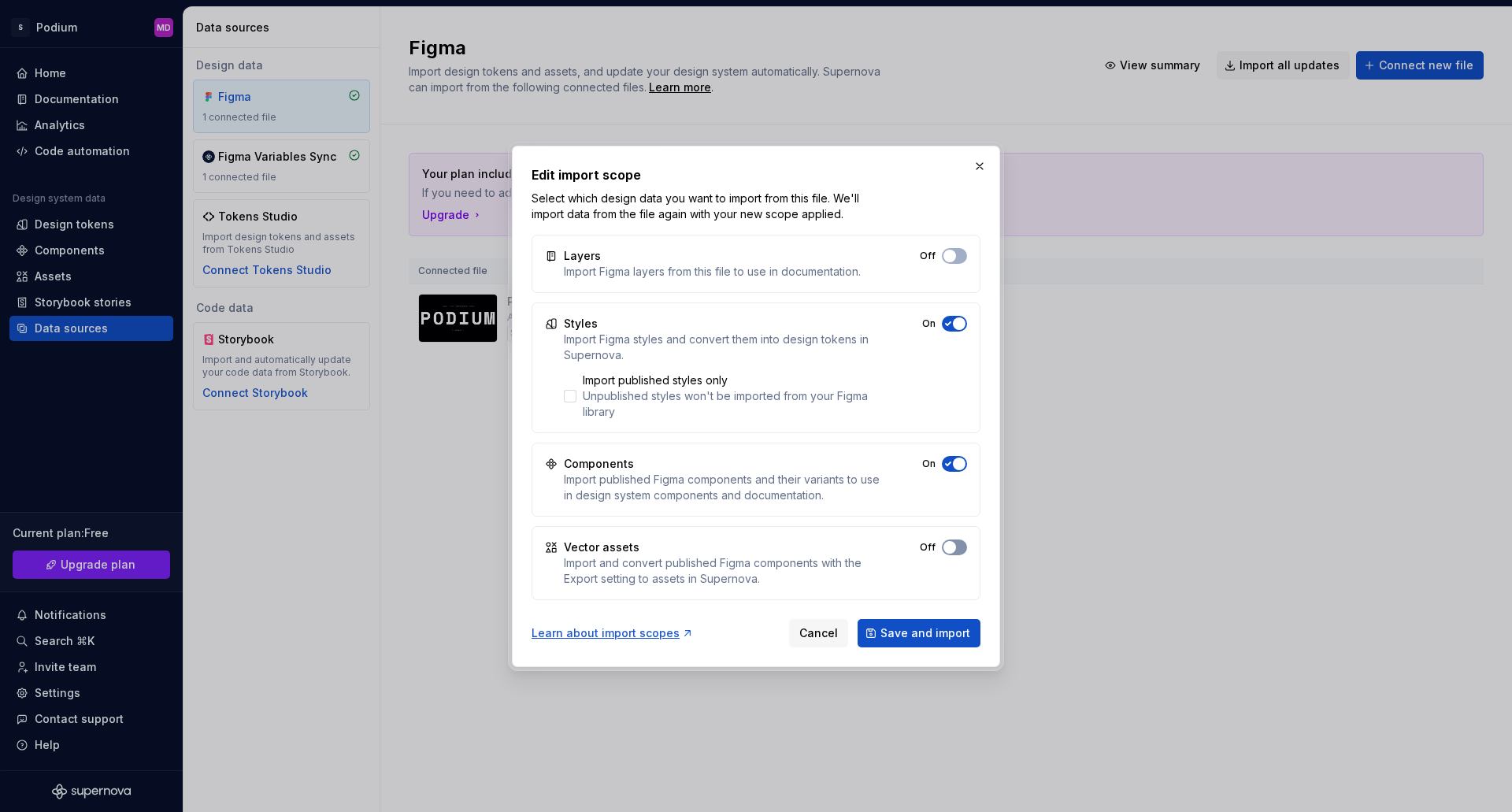
click at [951, 549] on span "button" at bounding box center [949, 547] width 13 height 13
click at [922, 643] on button "Save and import" at bounding box center [919, 633] width 122 height 28
click at [1261, 535] on div "Figma Import design tokens and assets, and update your design system automatica…" at bounding box center [946, 409] width 1131 height 804
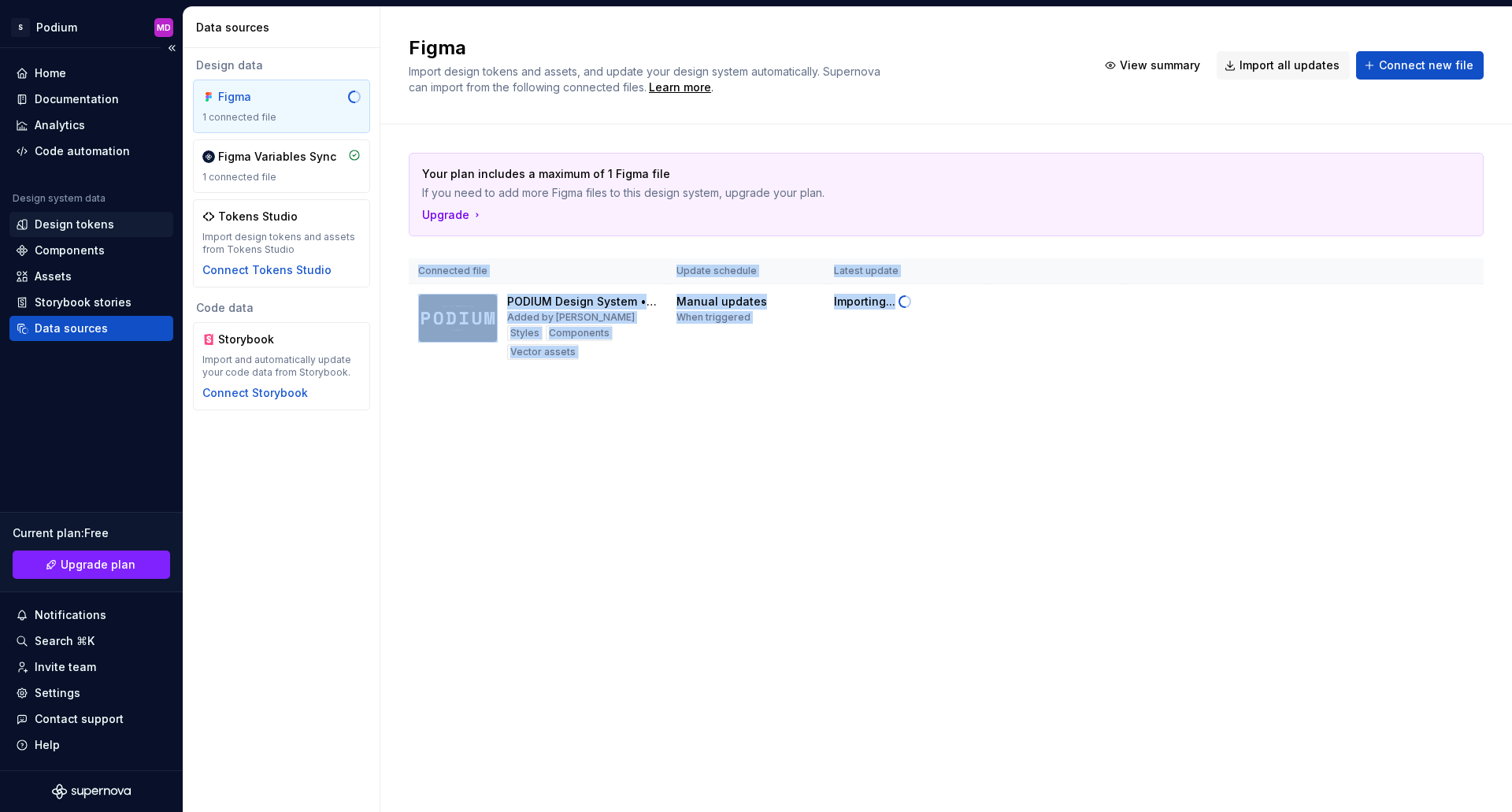
click at [74, 222] on div "Design tokens" at bounding box center [74, 224] width 79 height 16
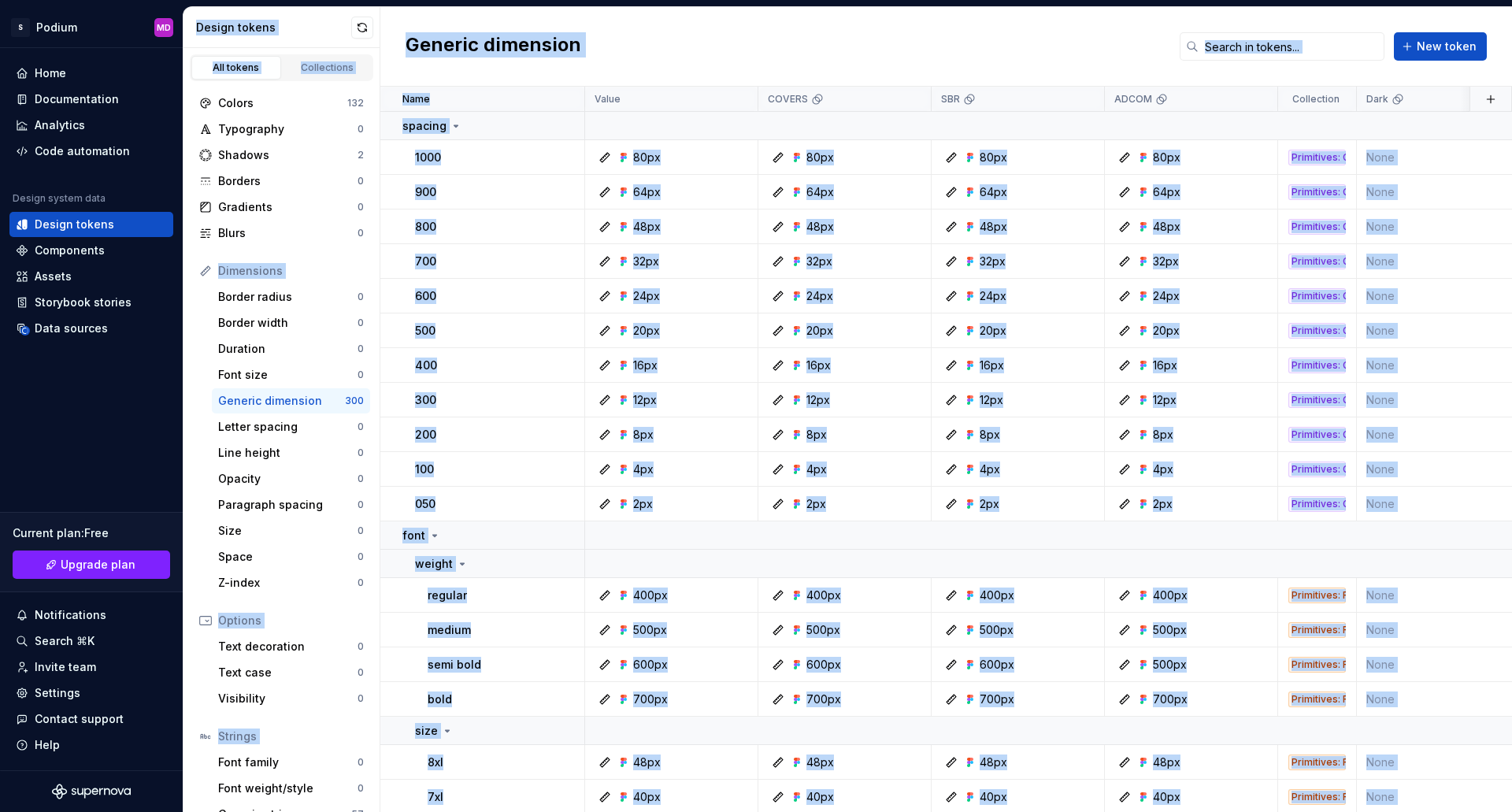
click at [702, 42] on div "Generic dimension New token" at bounding box center [946, 47] width 1131 height 79
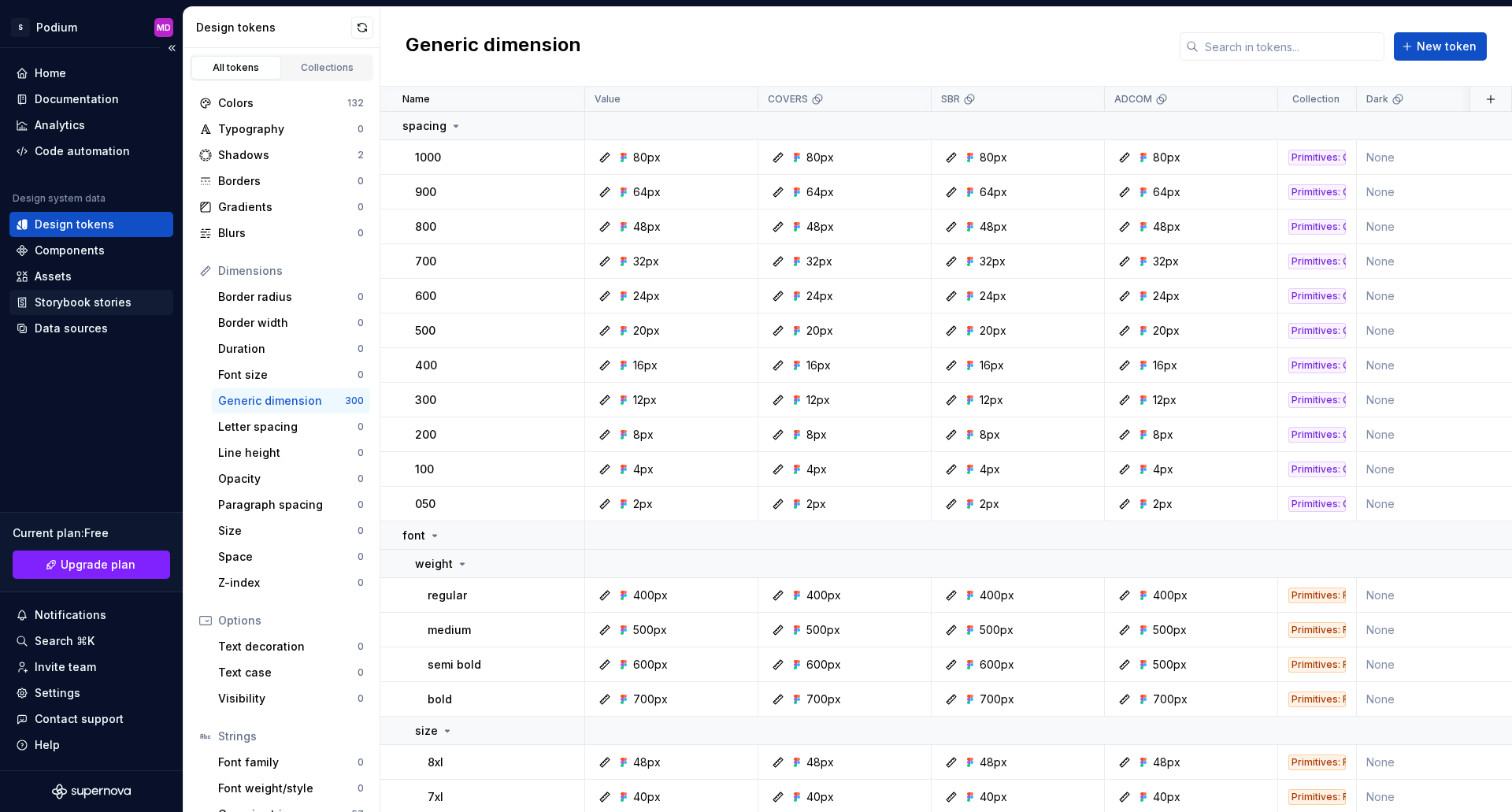
click at [104, 300] on div "Storybook stories" at bounding box center [83, 303] width 97 height 16
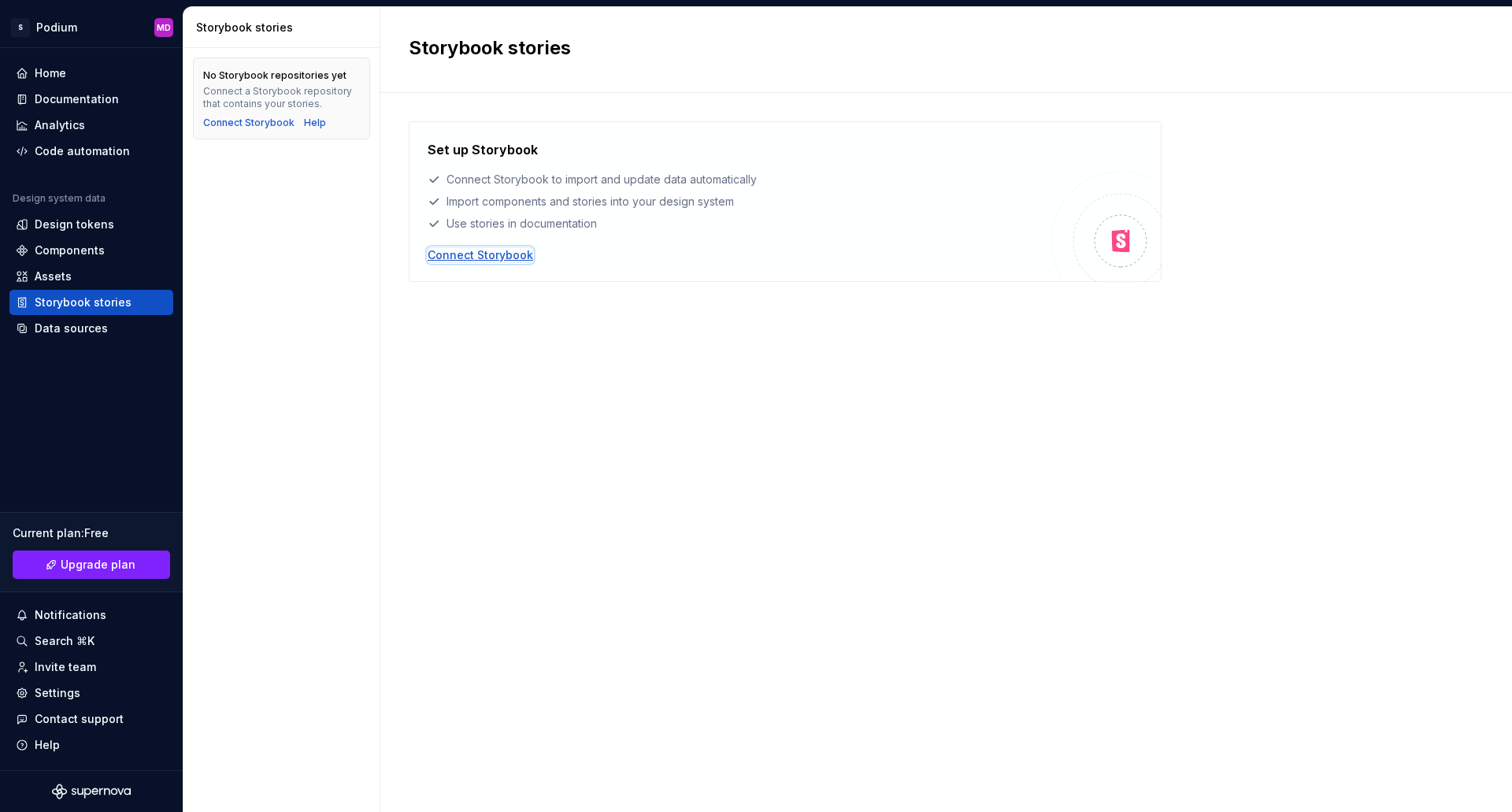
click at [509, 259] on div "Connect Storybook" at bounding box center [480, 255] width 105 height 16
click at [865, 210] on div "Set up Storybook Connect Storybook to import and update data automatically Impo…" at bounding box center [739, 186] width 623 height 91
drag, startPoint x: 1051, startPoint y: 536, endPoint x: 1424, endPoint y: 24, distance: 633.5
click at [1051, 536] on div "Set up Storybook Connect Storybook to import and update data automatically Impo…" at bounding box center [946, 437] width 1075 height 631
